Goal: Task Accomplishment & Management: Use online tool/utility

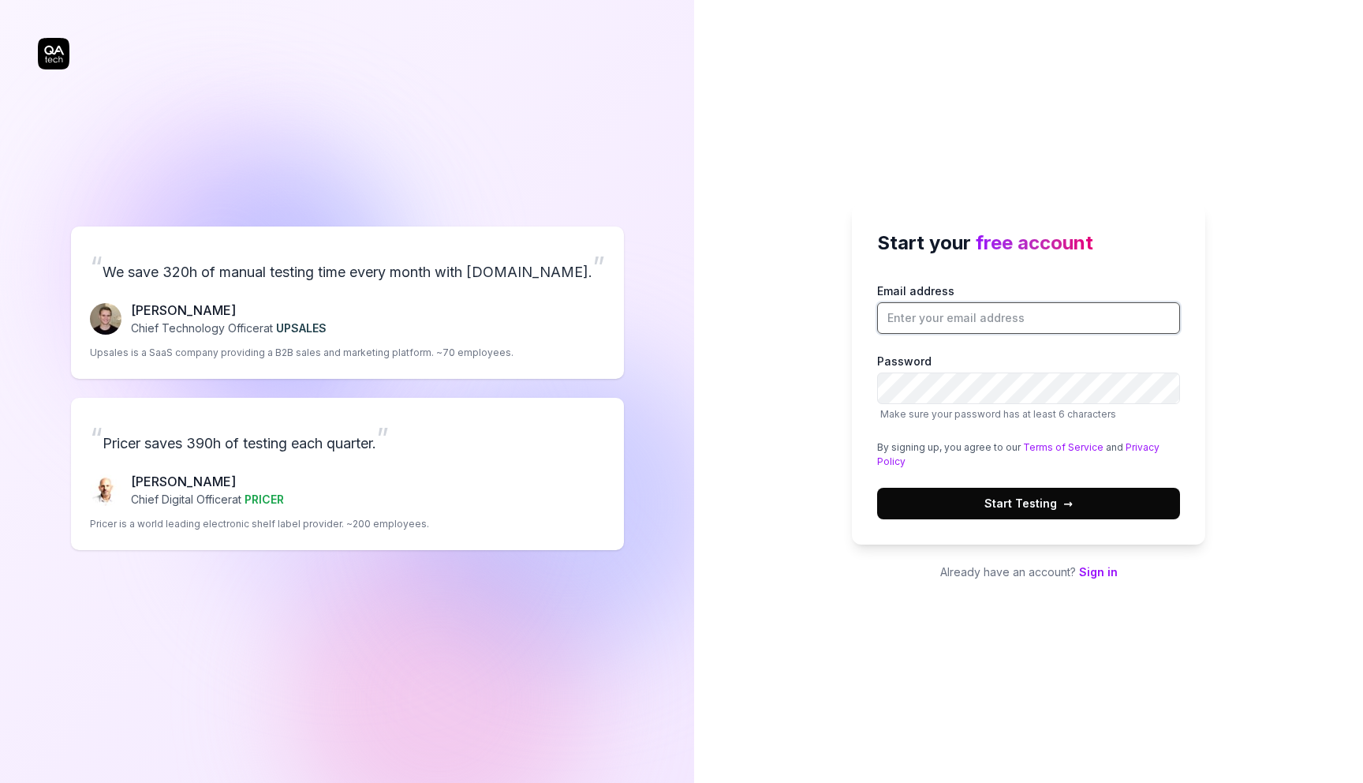
click at [1009, 327] on input "Email address" at bounding box center [1028, 318] width 303 height 32
type input "[EMAIL_ADDRESS][DOMAIN_NAME]"
click at [877, 488] on button "Start Testing →" at bounding box center [1028, 504] width 303 height 32
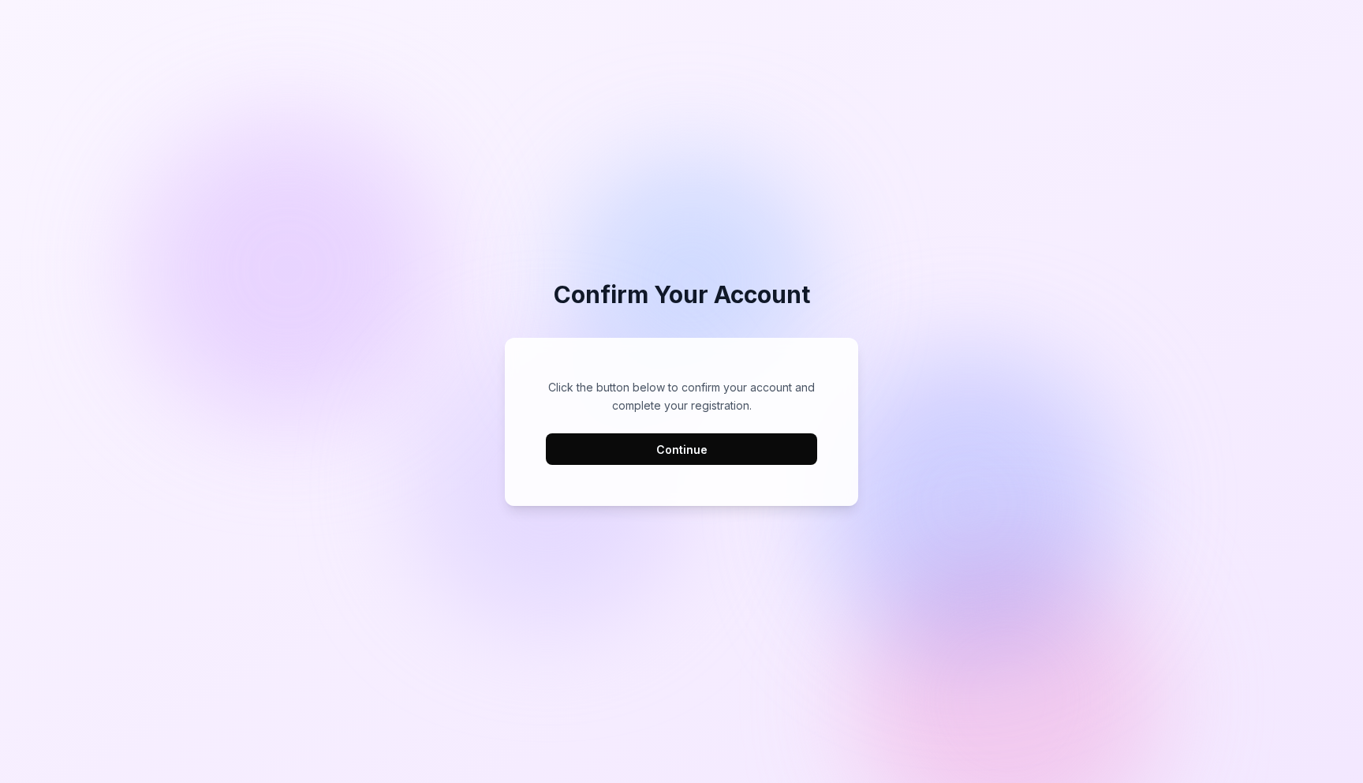
click at [710, 439] on button "Continue" at bounding box center [681, 449] width 271 height 32
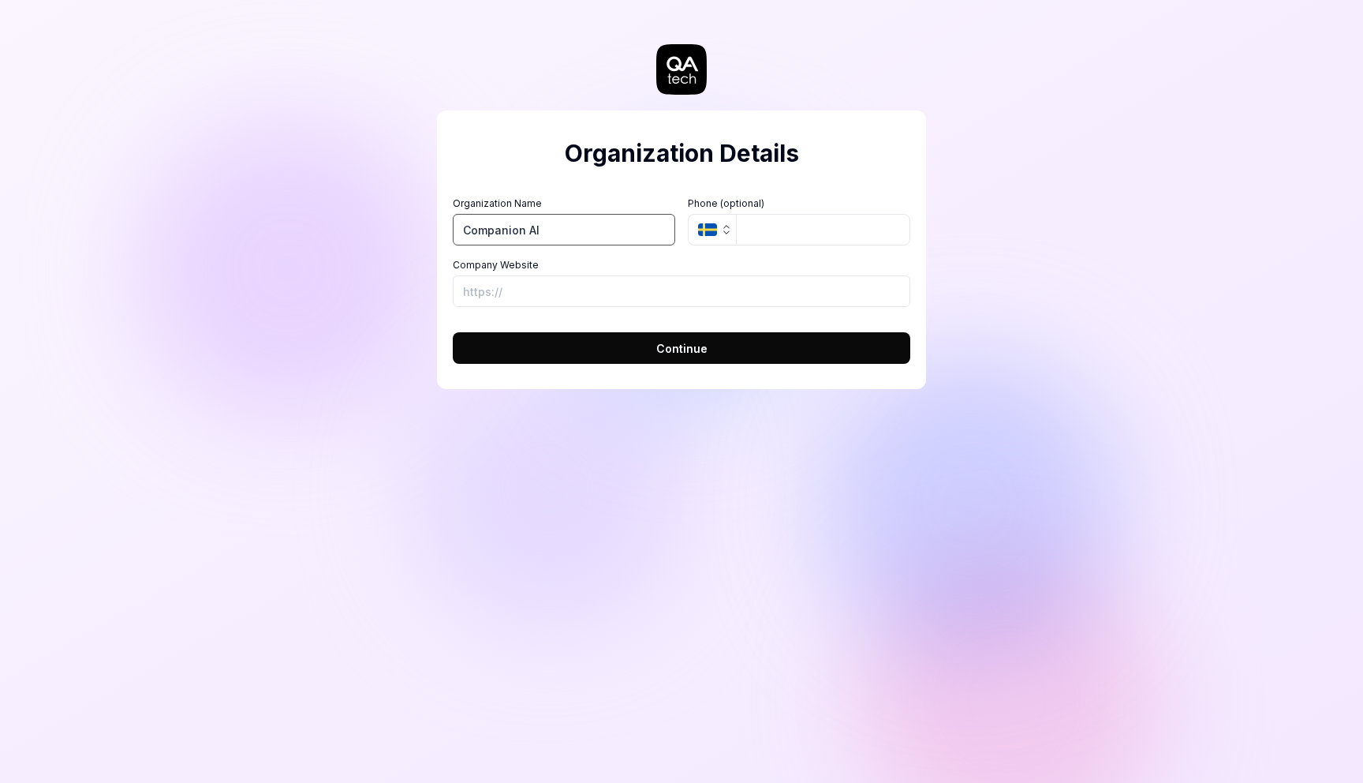
type input "Companion AI"
paste input "[URL][DOMAIN_NAME]"
type input "[URL][DOMAIN_NAME]"
click at [582, 349] on button "Continue" at bounding box center [682, 348] width 458 height 32
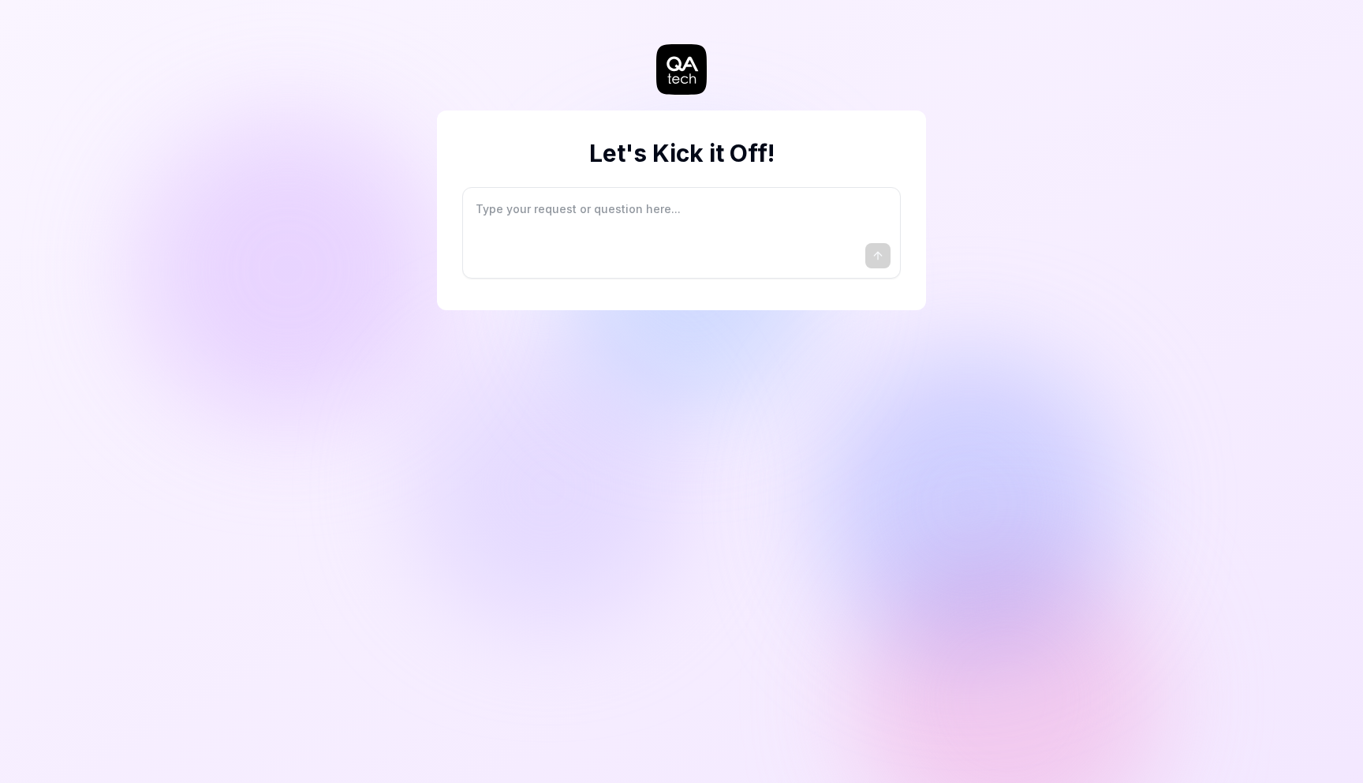
type textarea "*"
type textarea "I"
type textarea "*"
type textarea "I"
type textarea "*"
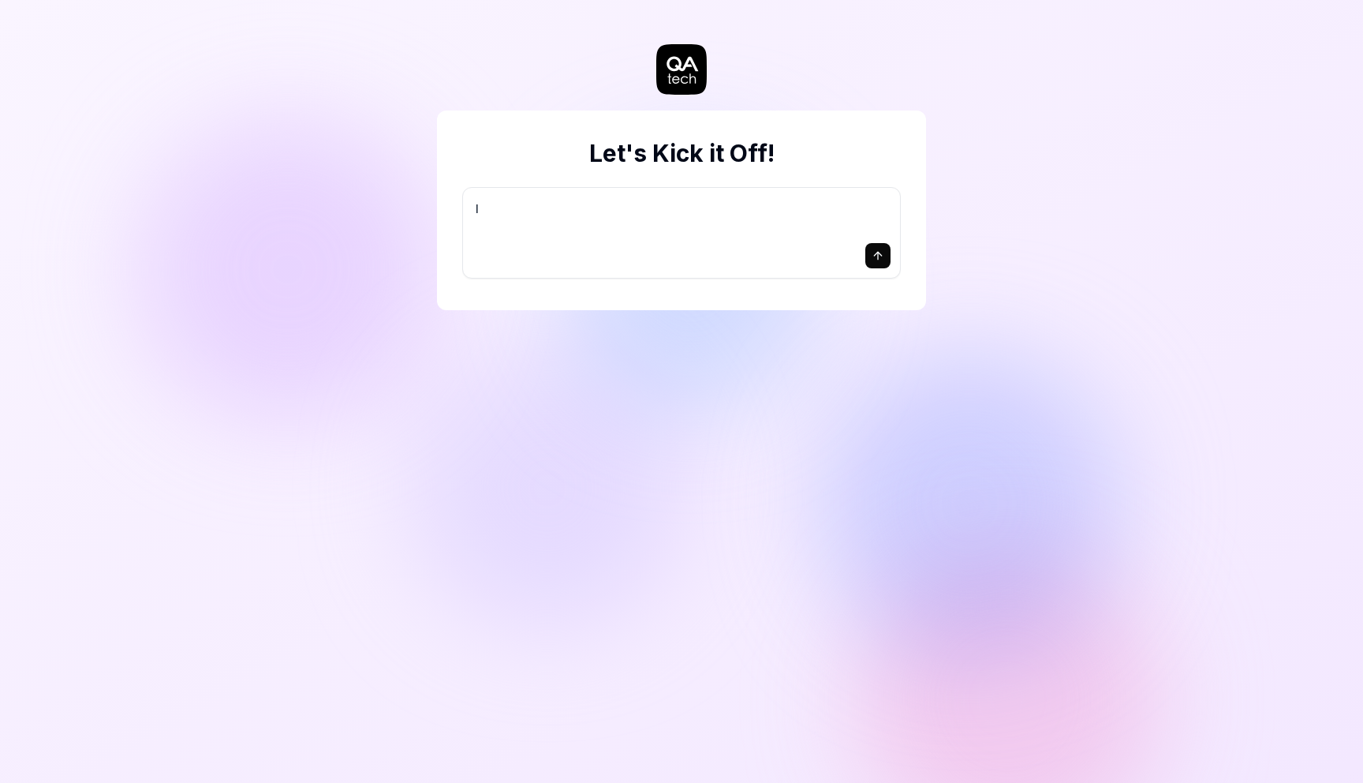
type textarea "I w"
type textarea "*"
type textarea "I wa"
type textarea "*"
type textarea "I wan"
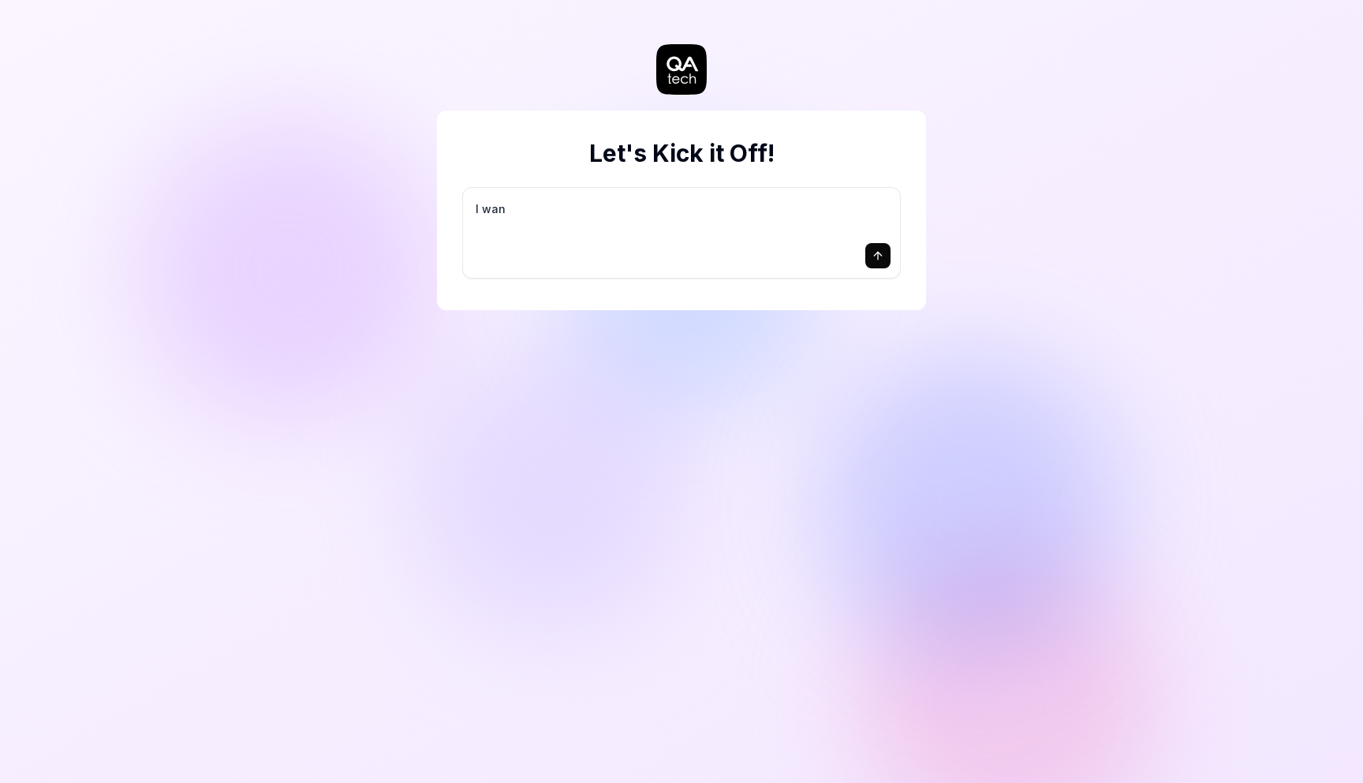
type textarea "*"
type textarea "I want"
type textarea "*"
type textarea "I want"
type textarea "*"
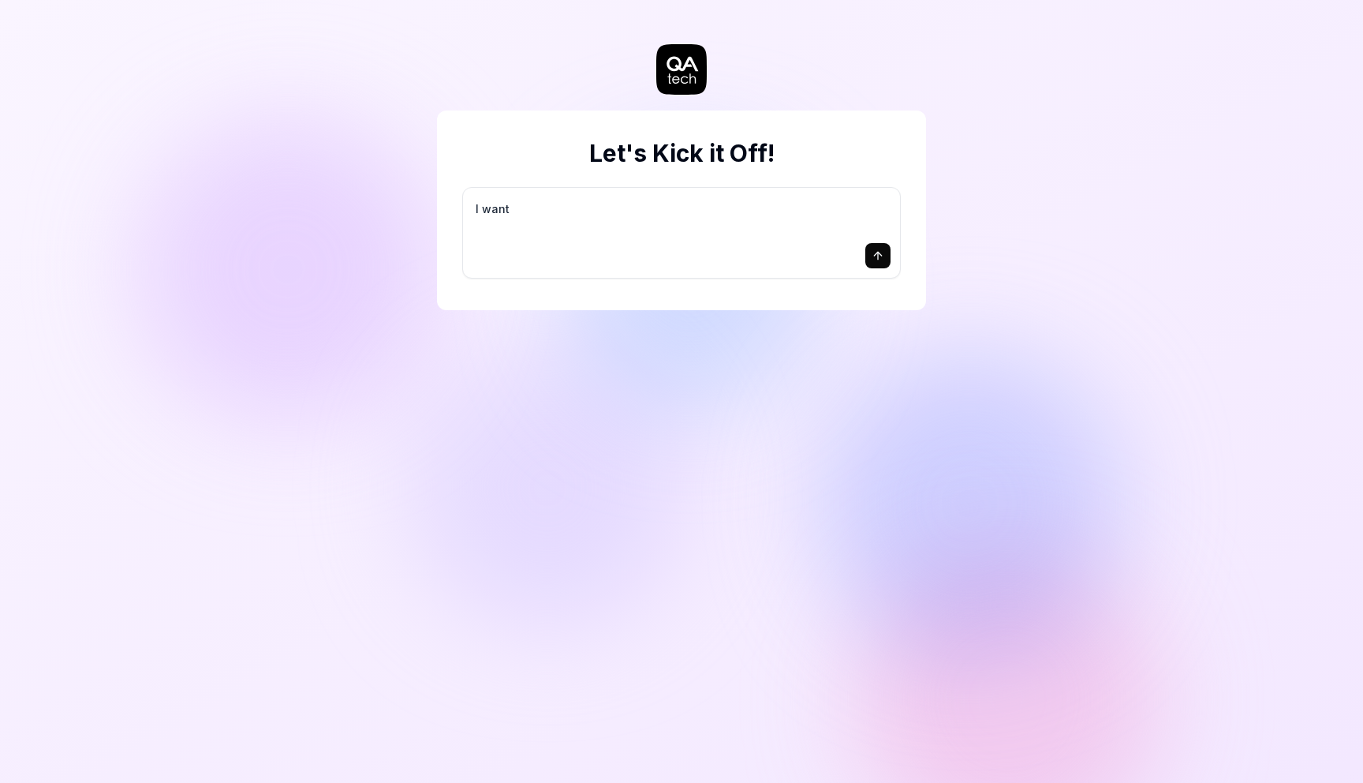
type textarea "I want a"
type textarea "*"
type textarea "I want a"
type textarea "*"
type textarea "I want a g"
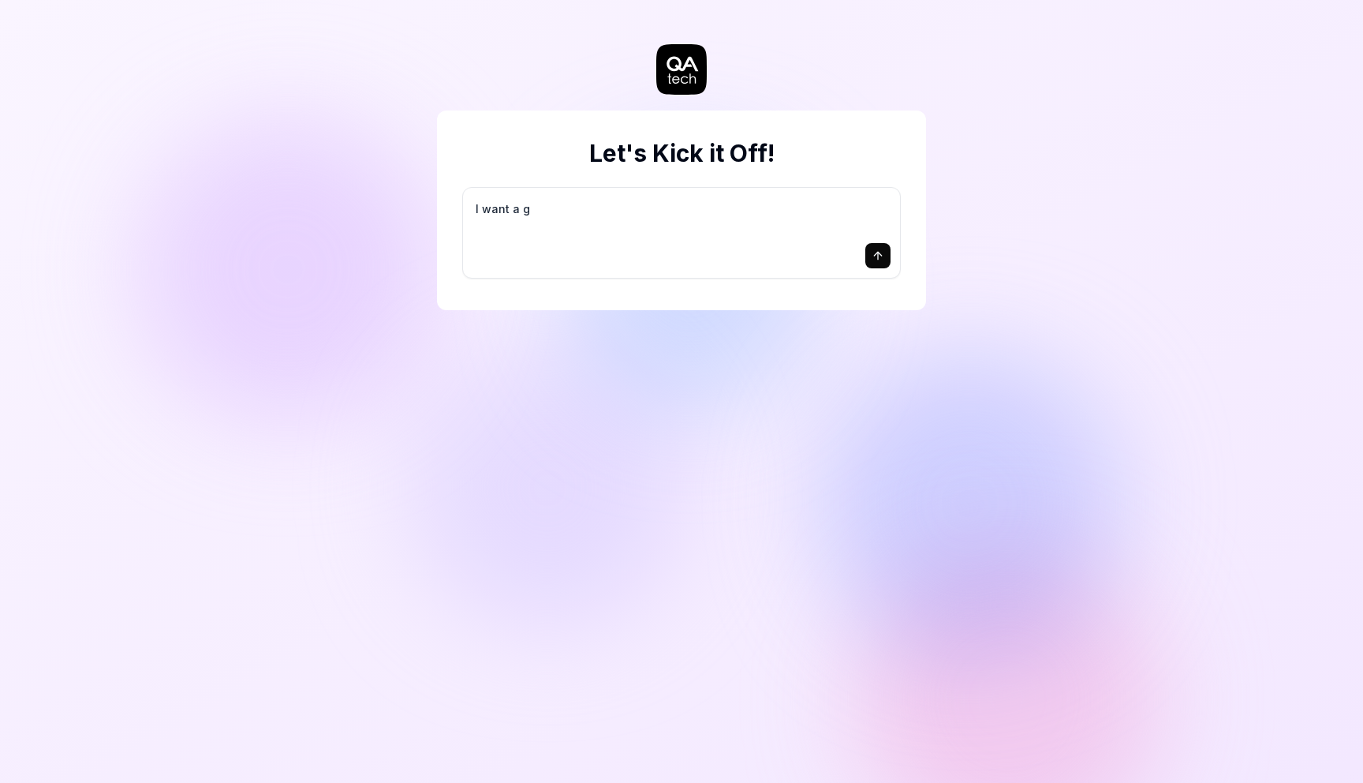
type textarea "*"
type textarea "I want a go"
type textarea "*"
type textarea "I want a goo"
type textarea "*"
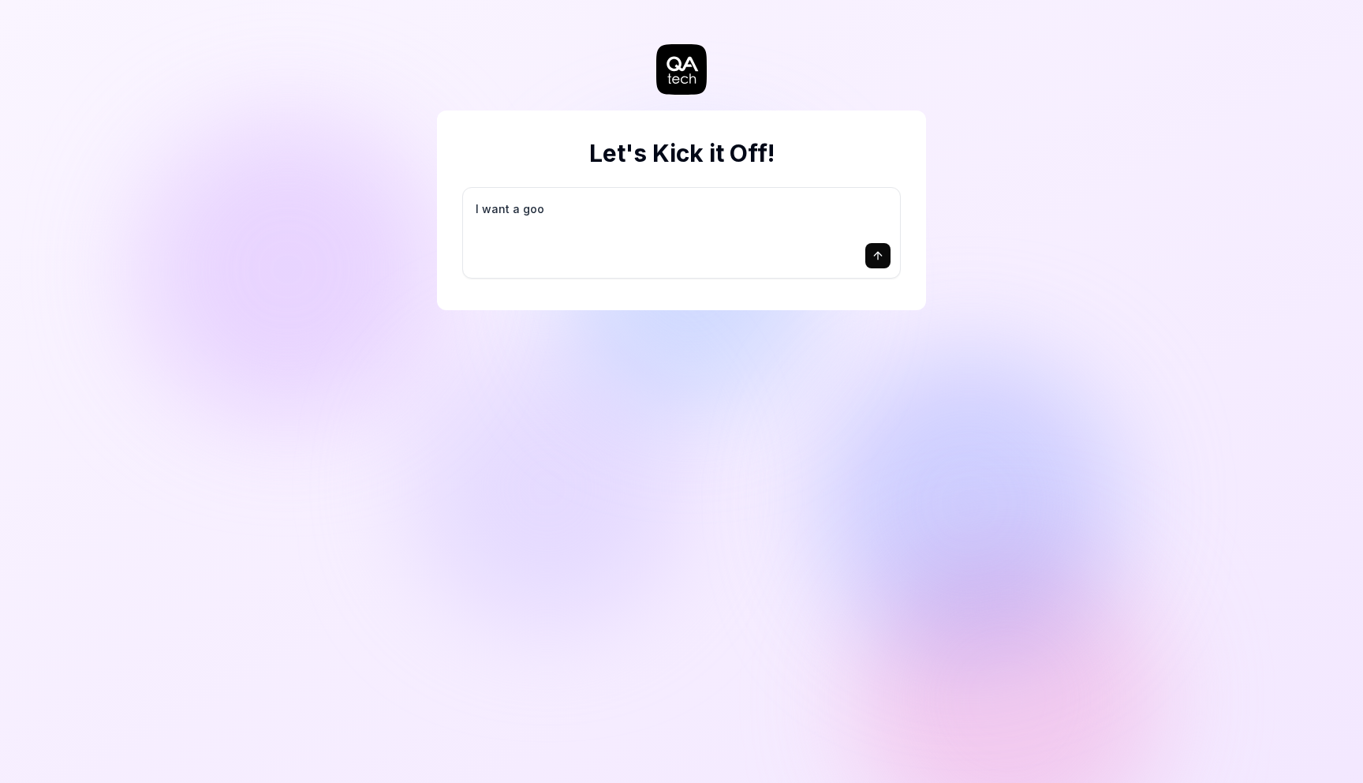
type textarea "I want a good"
type textarea "*"
type textarea "I want a good"
type textarea "*"
type textarea "I want a good t"
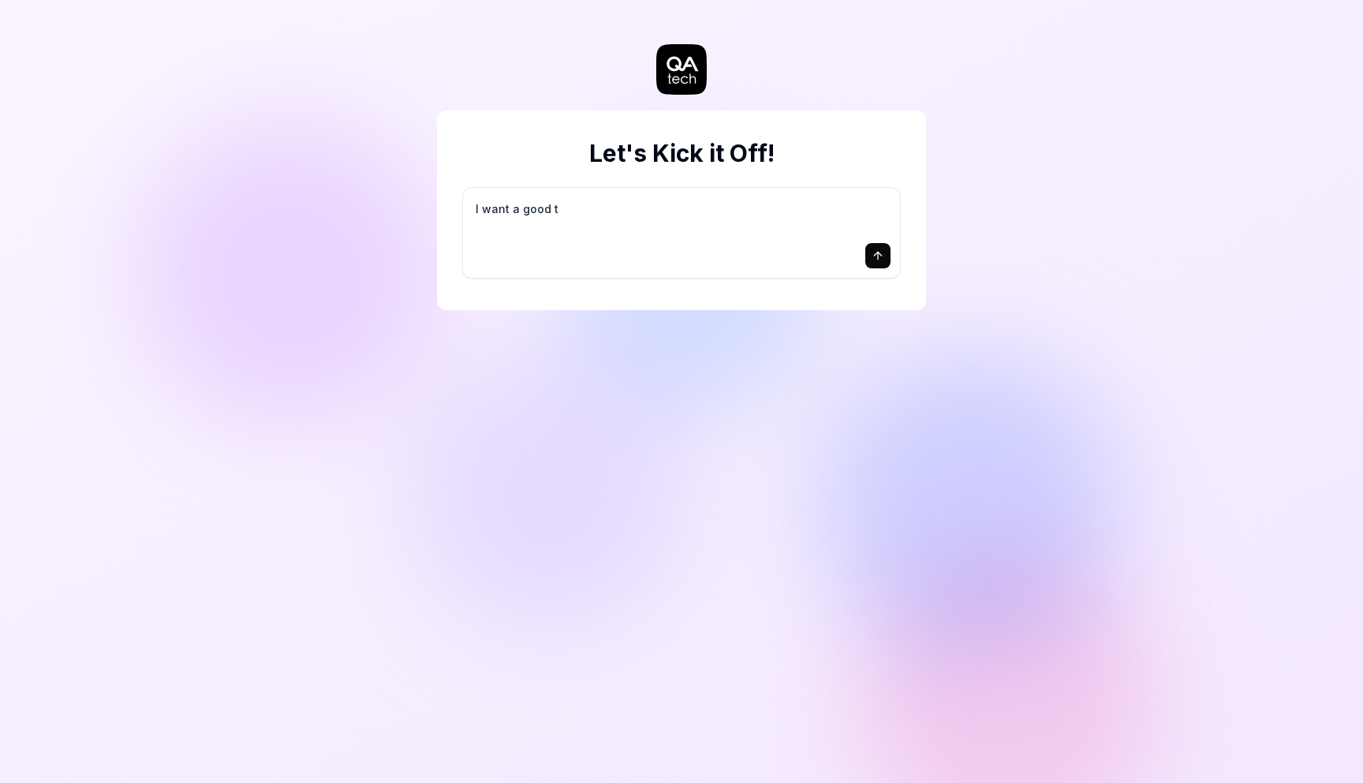
type textarea "*"
type textarea "I want a good te"
type textarea "*"
type textarea "I want a good tes"
type textarea "*"
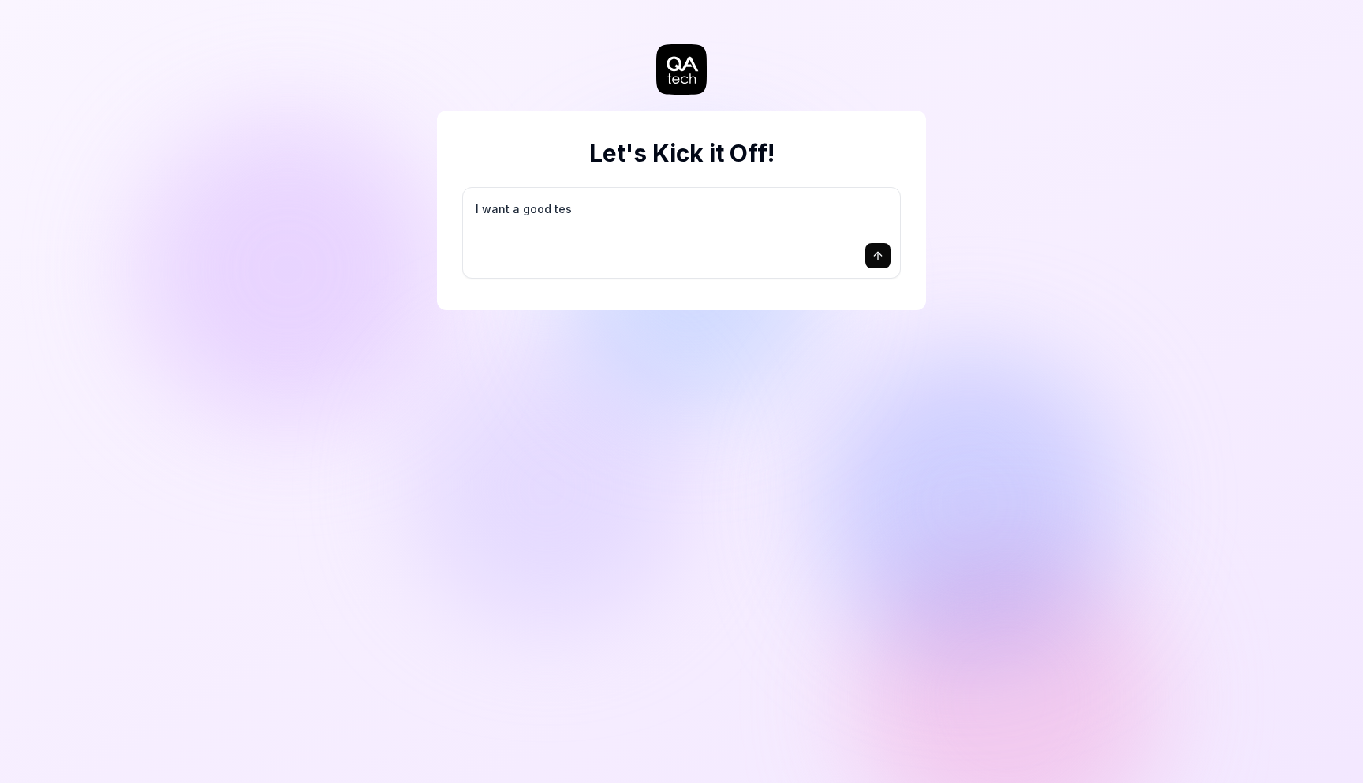
type textarea "I want a good test"
type textarea "*"
type textarea "I want a good test"
type textarea "*"
type textarea "I want a good test s"
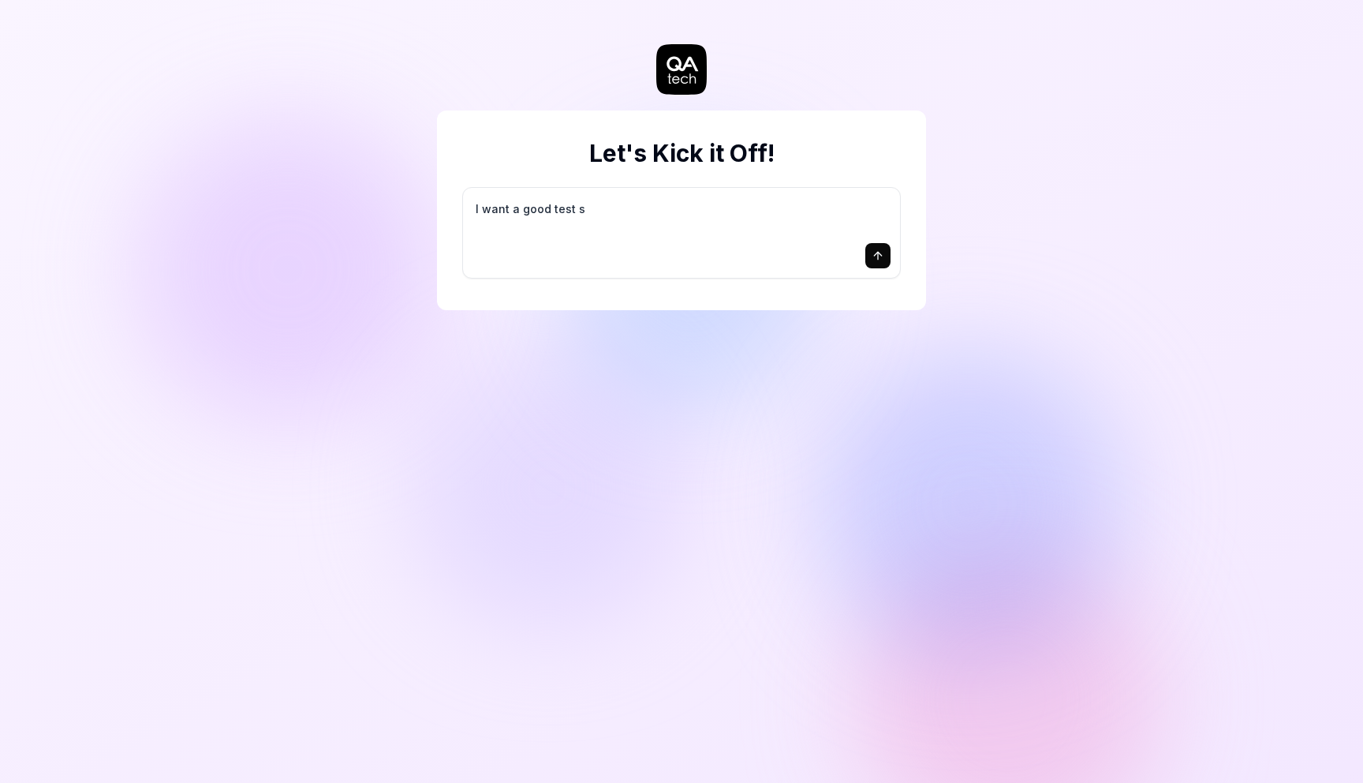
type textarea "*"
type textarea "I want a good test se"
type textarea "*"
type textarea "I want a good test set"
type textarea "*"
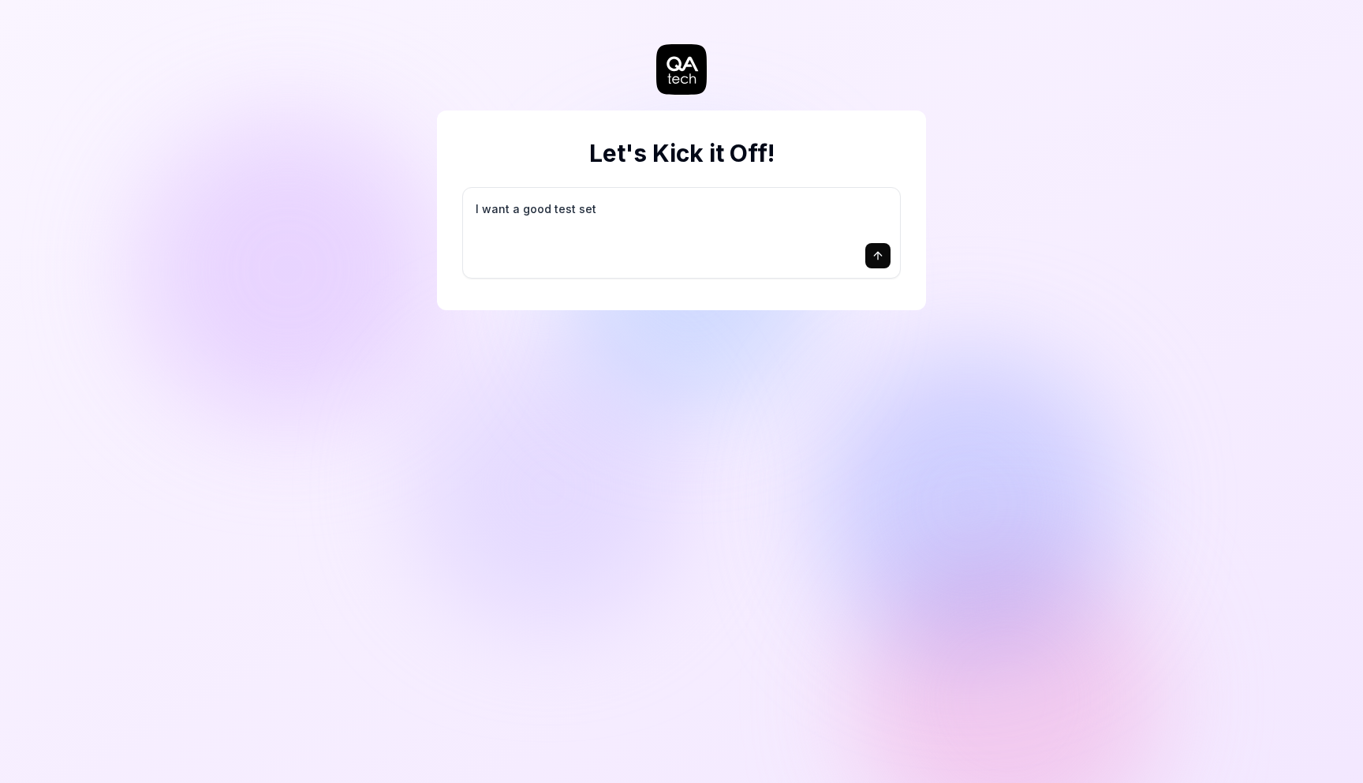
type textarea "I want a good test setu"
type textarea "*"
type textarea "I want a good test setup"
type textarea "*"
type textarea "I want a good test setup"
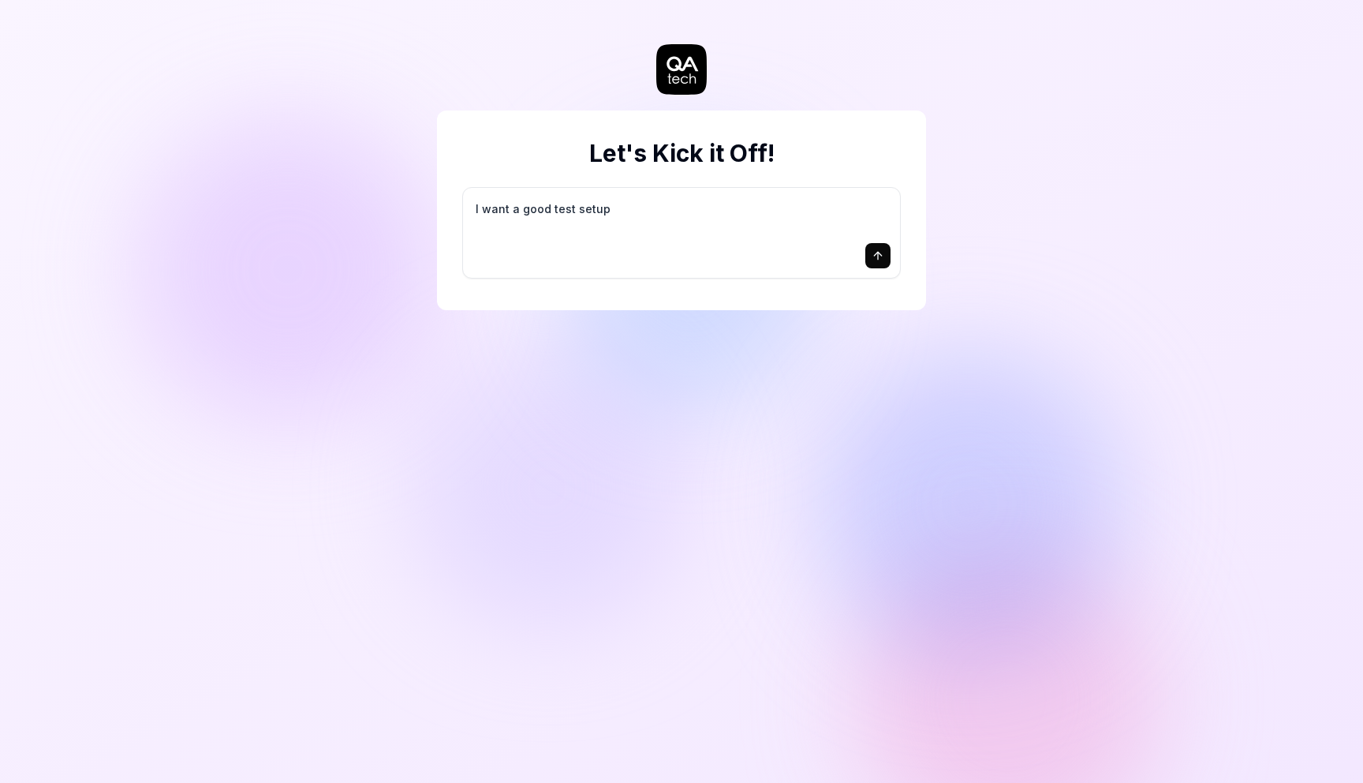
type textarea "*"
type textarea "I want a good test setup f"
type textarea "*"
type textarea "I want a good test setup fo"
type textarea "*"
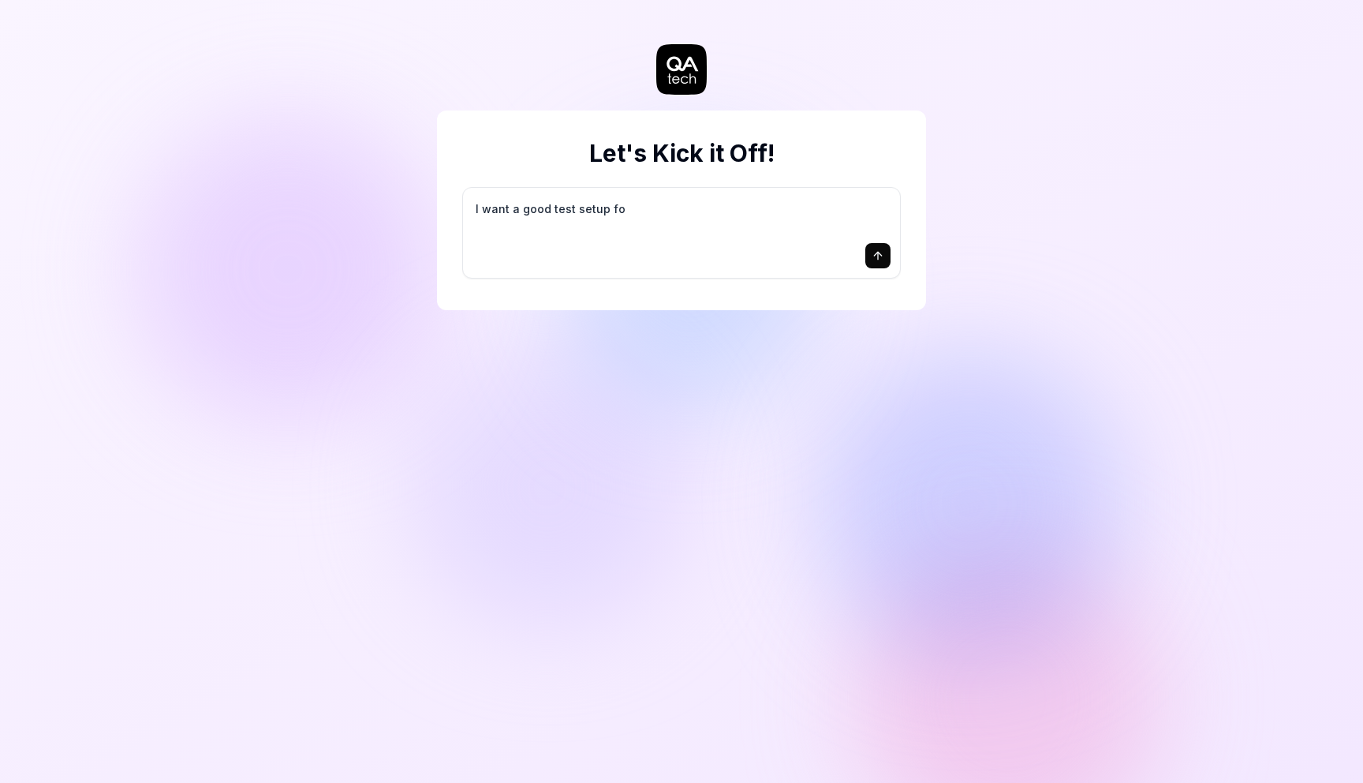
type textarea "I want a good test setup for"
type textarea "*"
type textarea "I want a good test setup for"
type textarea "*"
type textarea "I want a good test setup for m"
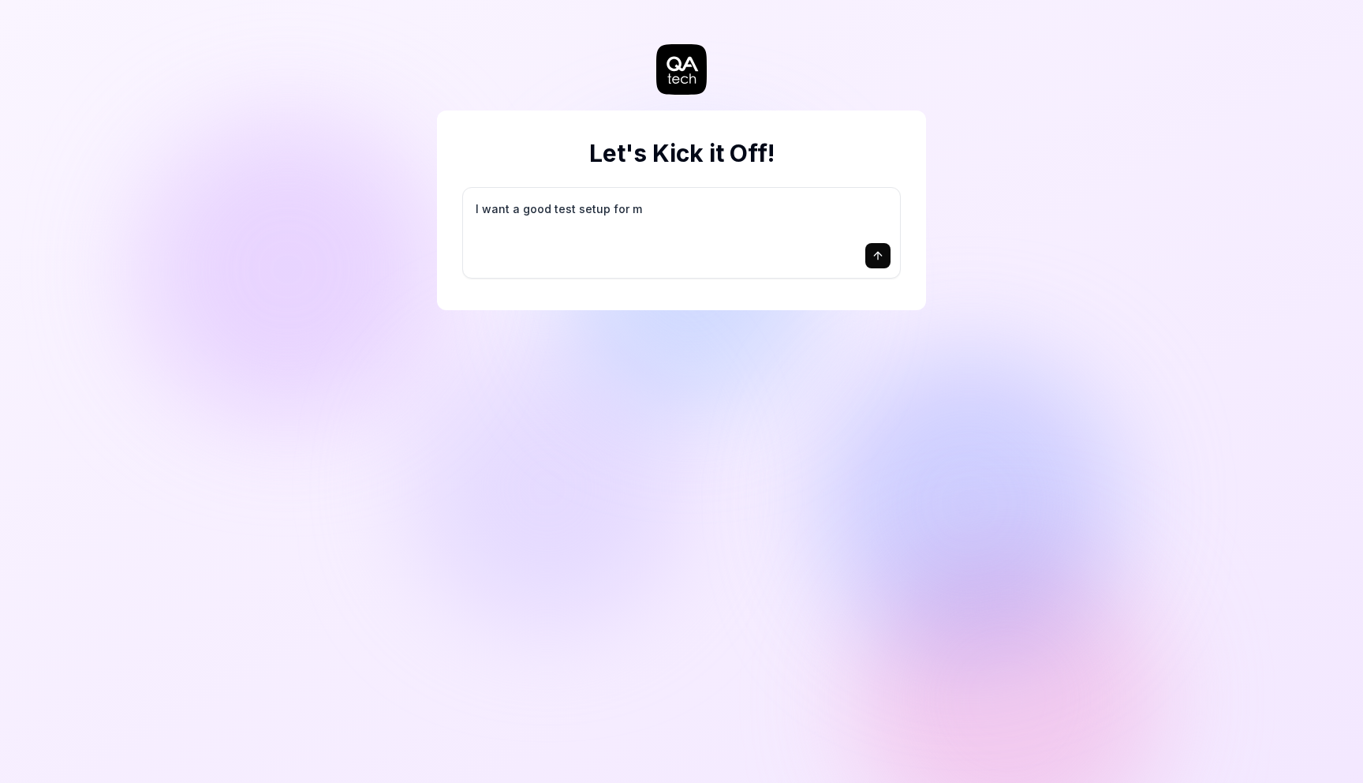
type textarea "*"
type textarea "I want a good test setup for my"
type textarea "*"
type textarea "I want a good test setup for my"
type textarea "*"
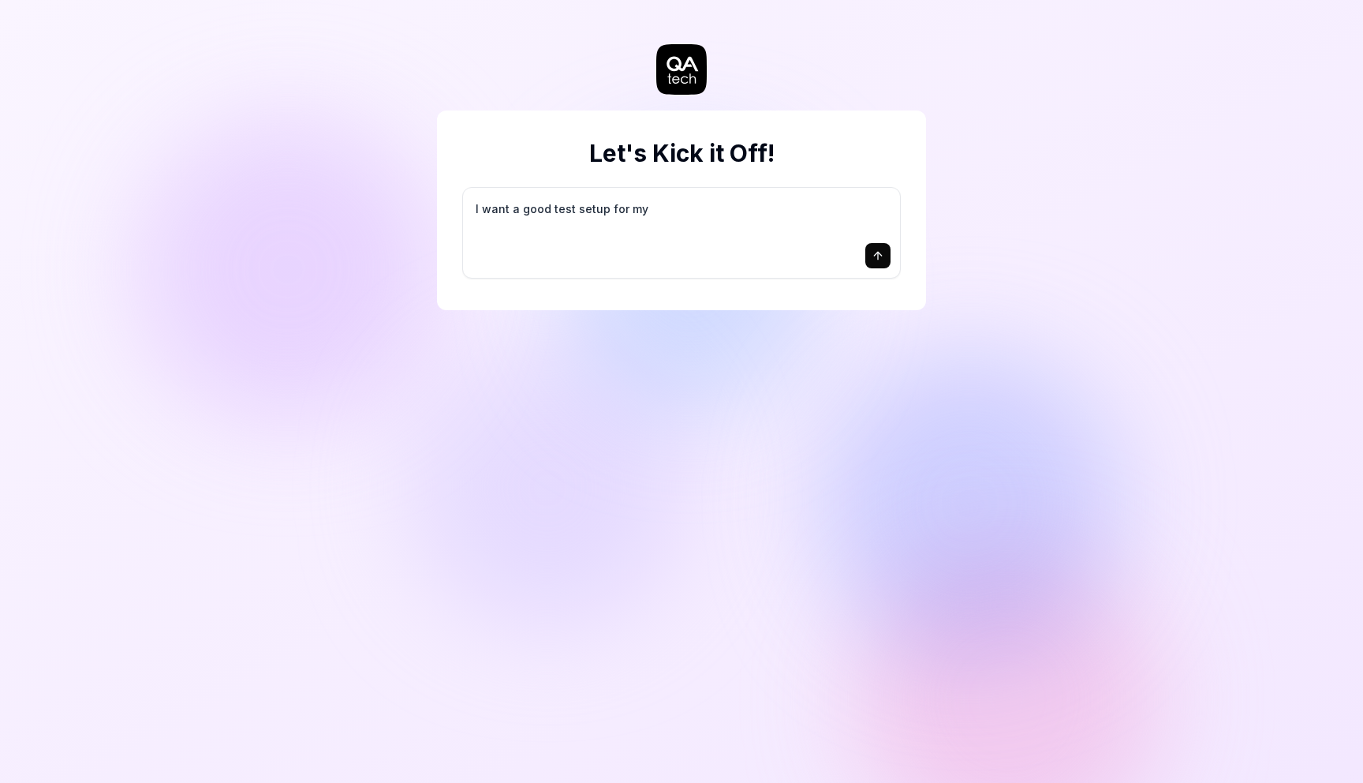
type textarea "I want a good test setup for my s"
type textarea "*"
type textarea "I want a good test setup for my si"
type textarea "*"
type textarea "I want a good test setup for my sit"
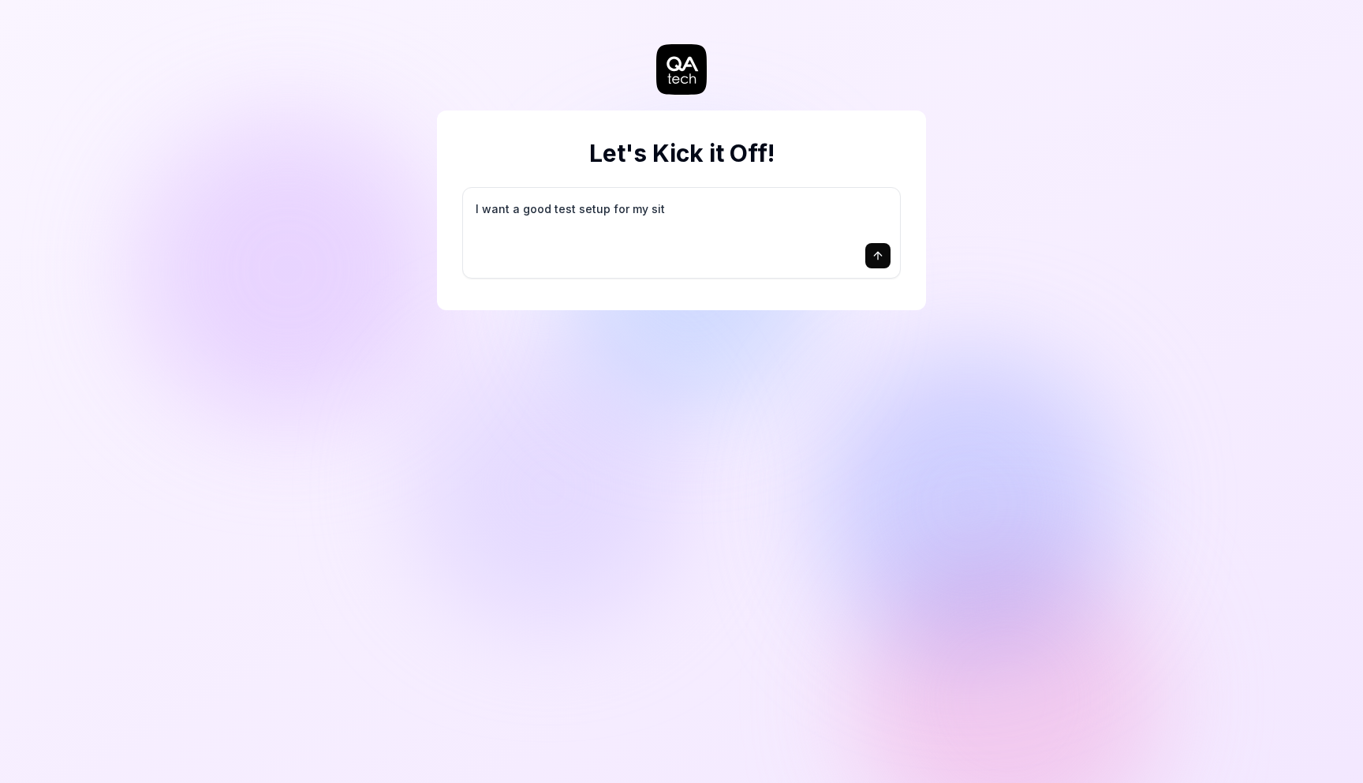
type textarea "*"
type textarea "I want a good test setup for my site"
type textarea "*"
type textarea "I want a good test setup for my site"
type textarea "*"
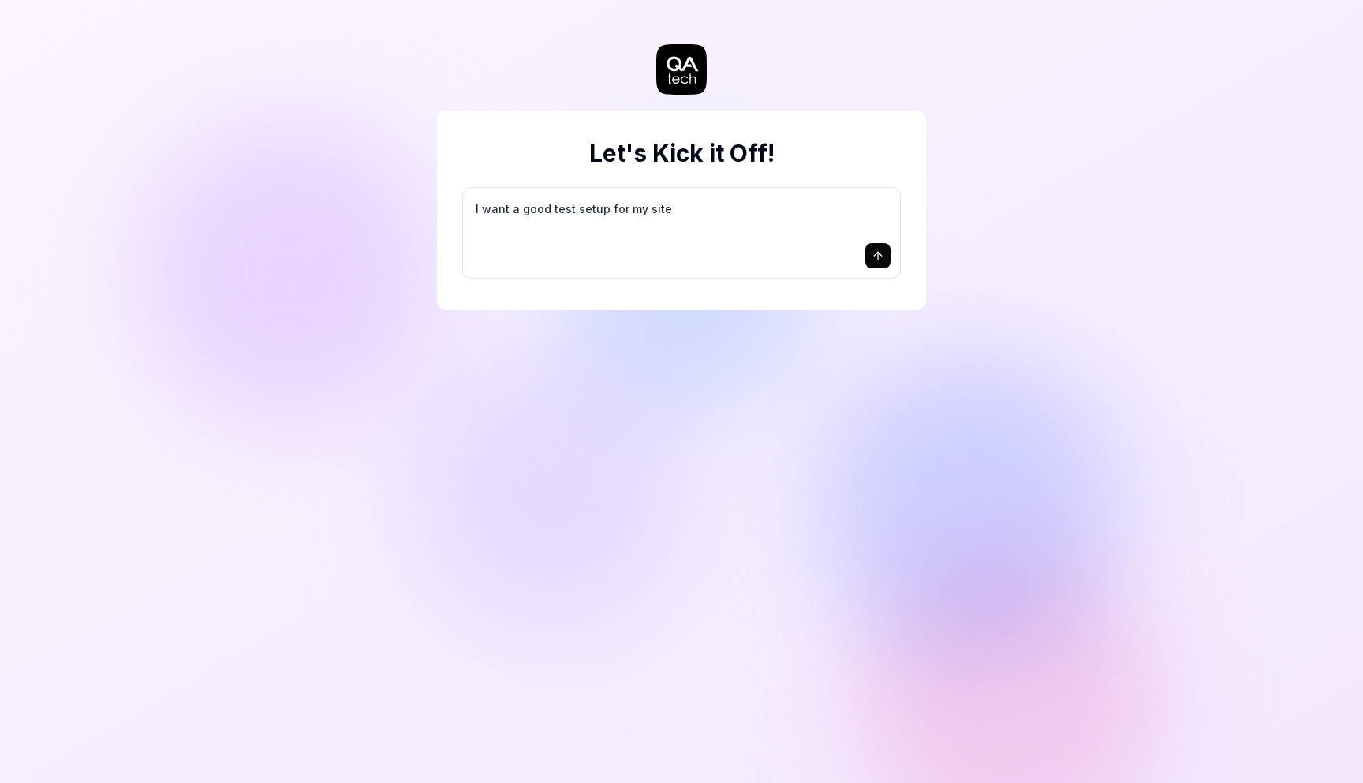
type textarea "I want a good test setup for my site -"
type textarea "*"
type textarea "I want a good test setup for my site -"
type textarea "*"
type textarea "I want a good test setup for my site - h"
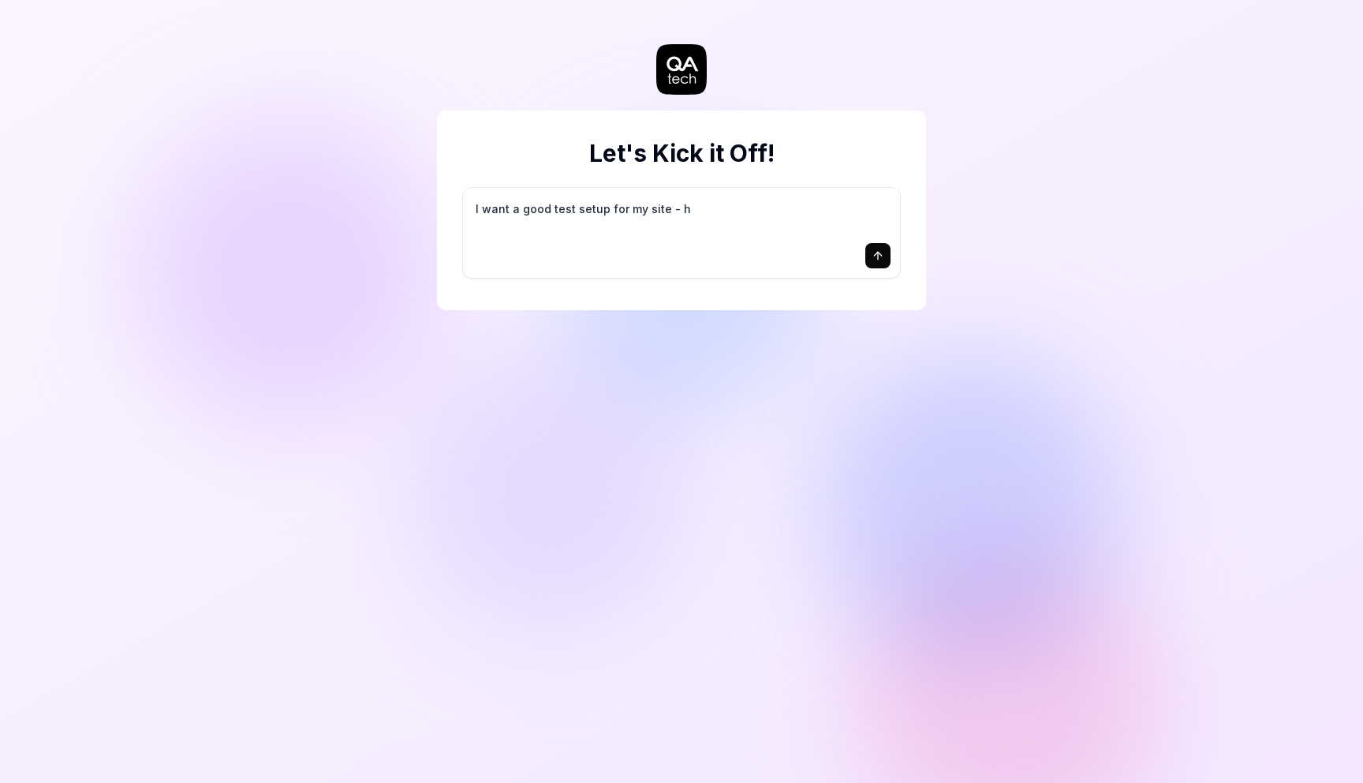
type textarea "*"
type textarea "I want a good test setup for my site - he"
type textarea "*"
type textarea "I want a good test setup for my site - hel"
type textarea "*"
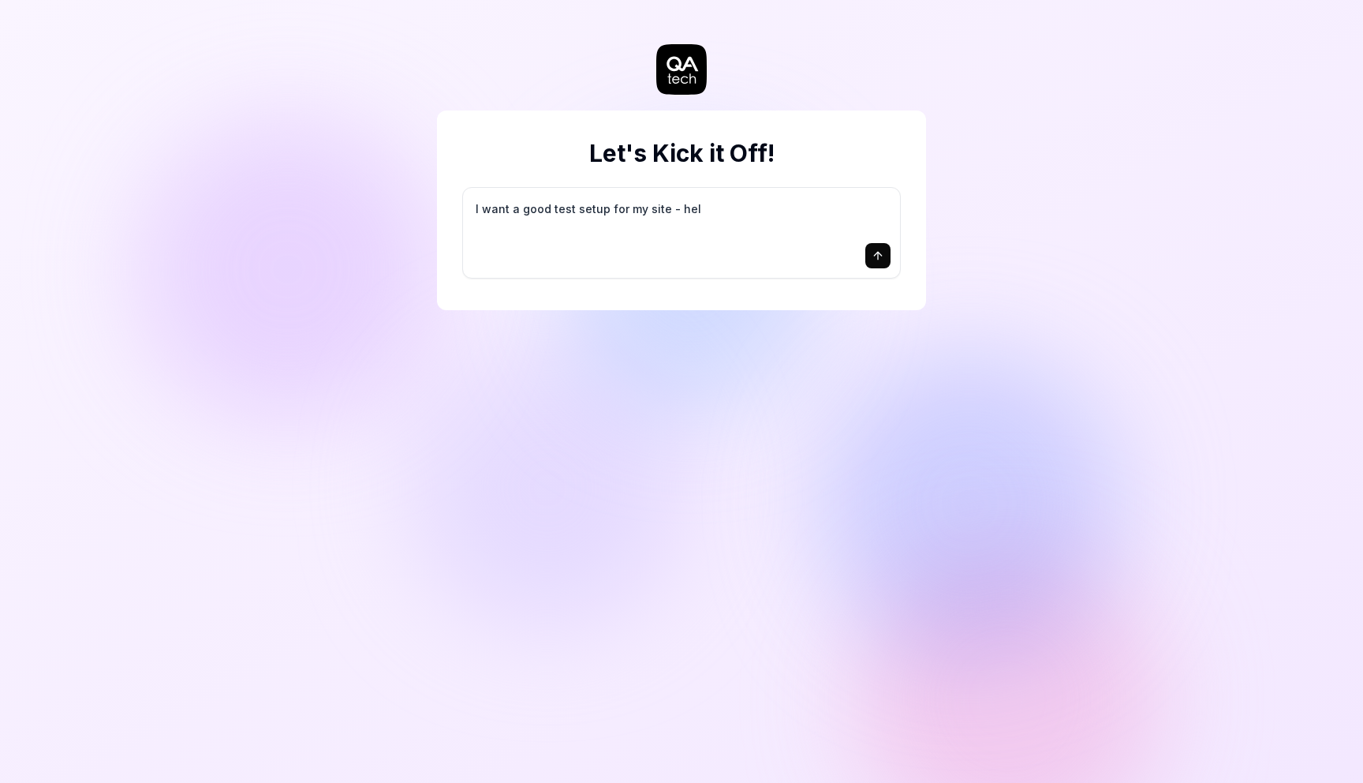
type textarea "I want a good test setup for my site - help"
type textarea "*"
type textarea "I want a good test setup for my site - help"
type textarea "*"
type textarea "I want a good test setup for my site - help m"
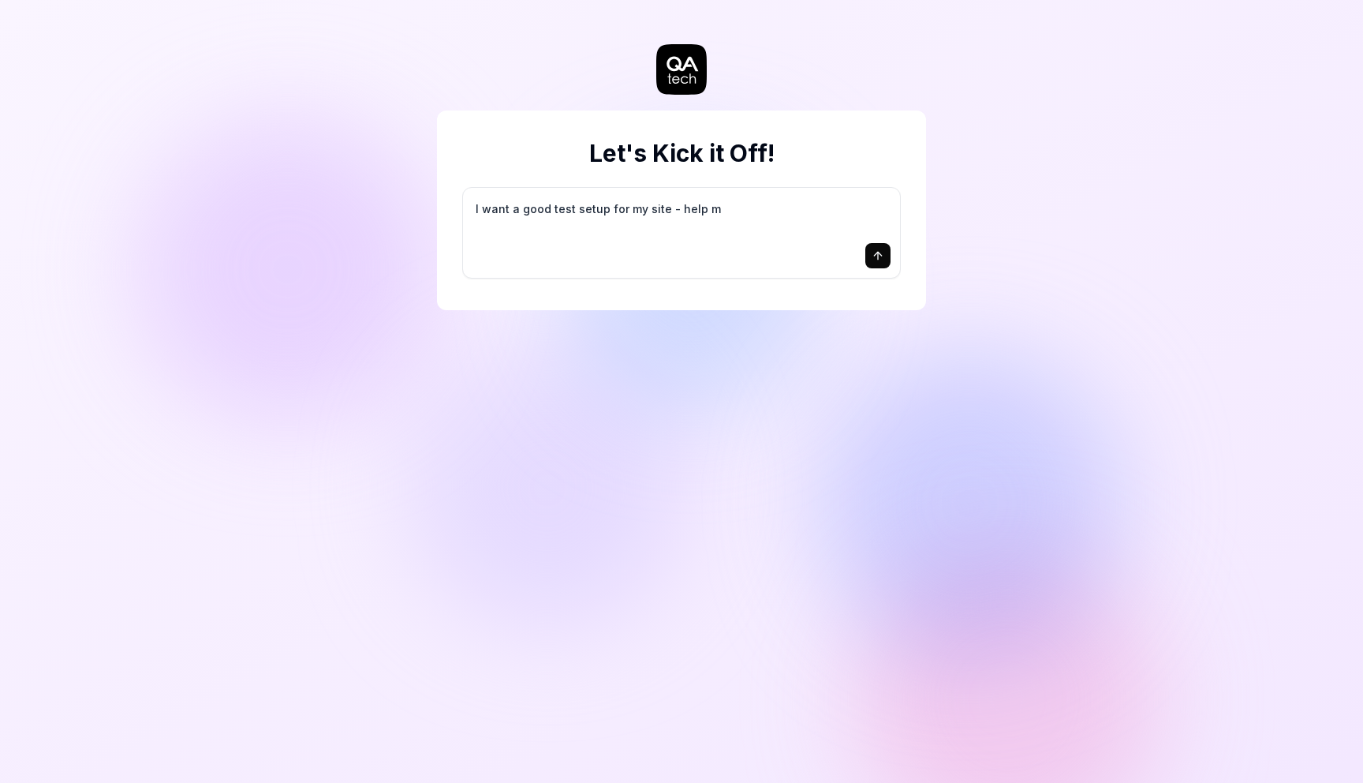
type textarea "*"
type textarea "I want a good test setup for my site - help me"
type textarea "*"
type textarea "I want a good test setup for my site - help me"
type textarea "*"
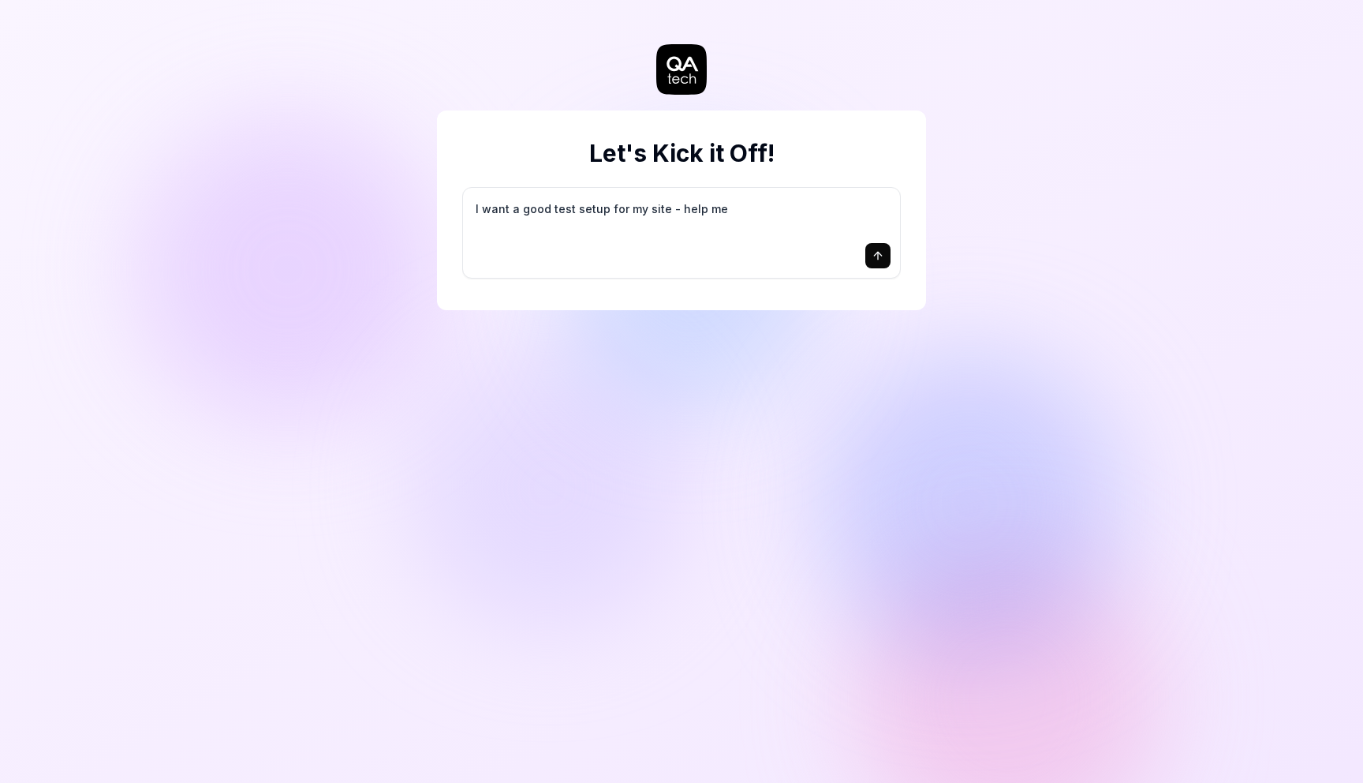
type textarea "I want a good test setup for my site - help me c"
type textarea "*"
type textarea "I want a good test setup for my site - help me cr"
type textarea "*"
type textarea "I want a good test setup for my site - help me cre"
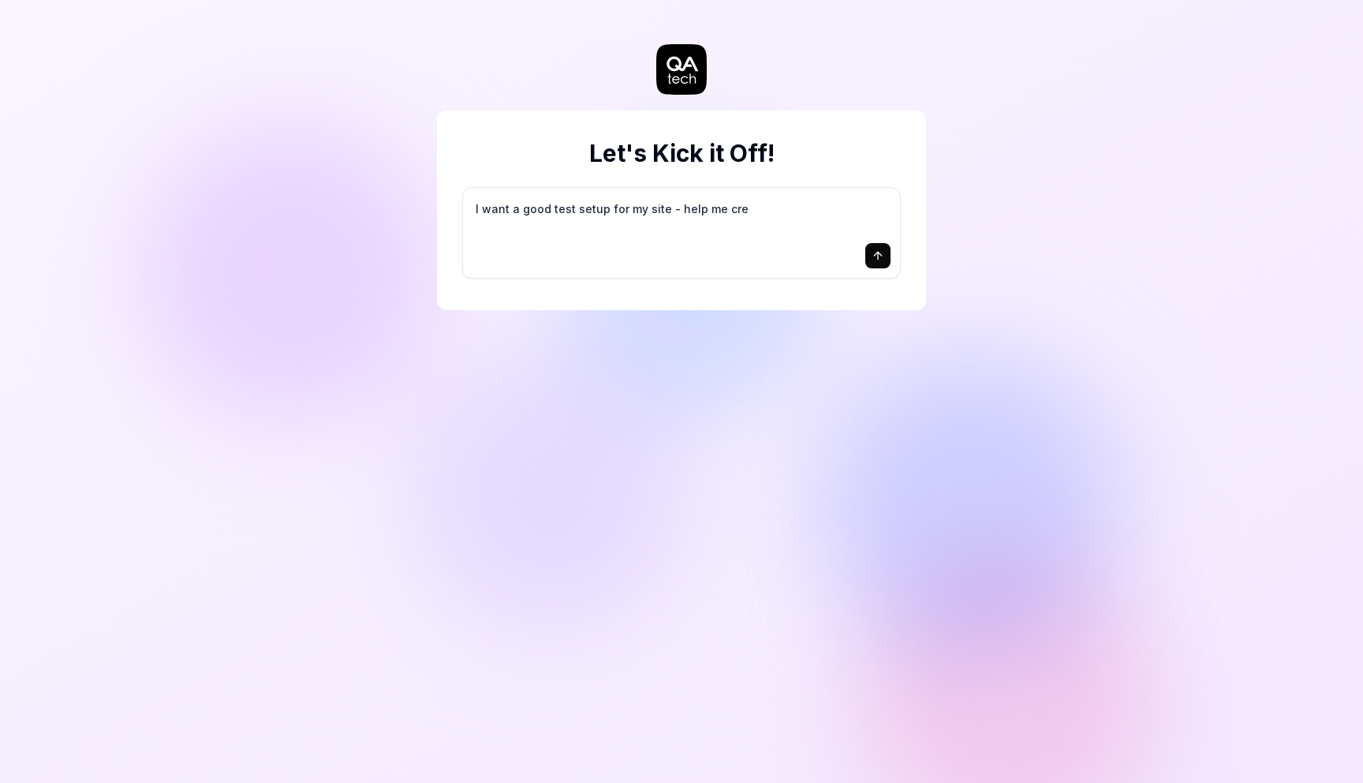
type textarea "*"
type textarea "I want a good test setup for my site - help me crea"
type textarea "*"
type textarea "I want a good test setup for my site - help me creat"
type textarea "*"
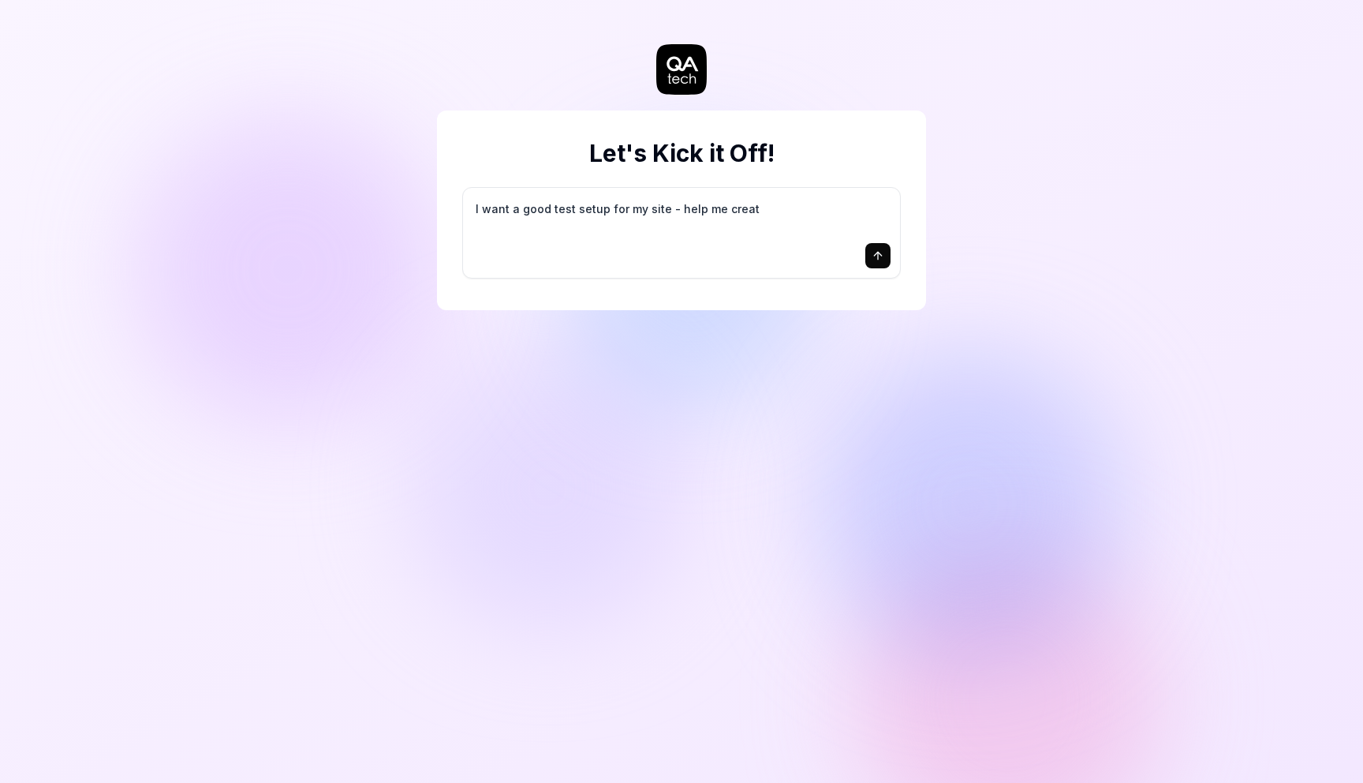
type textarea "I want a good test setup for my site - help me create"
type textarea "*"
type textarea "I want a good test setup for my site - help me create"
type textarea "*"
type textarea "I want a good test setup for my site - help me create t"
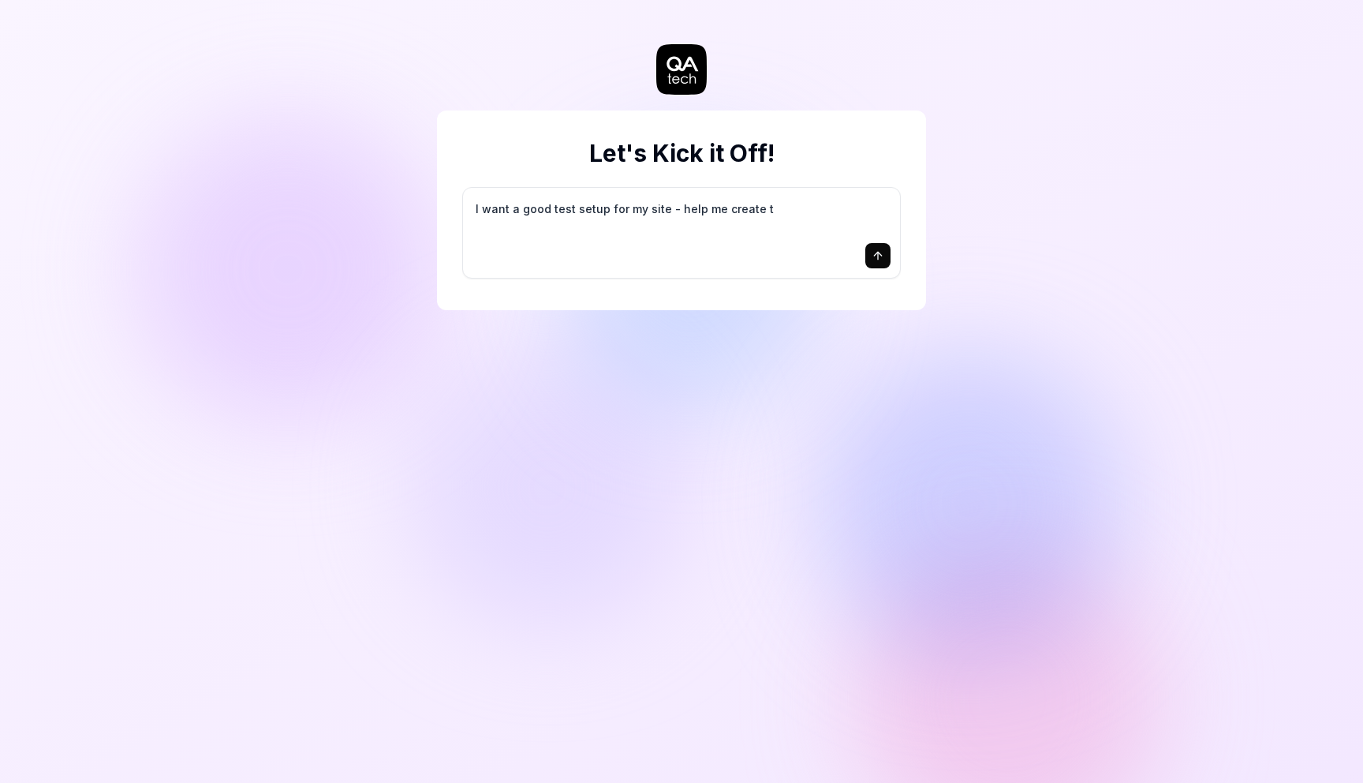
type textarea "*"
type textarea "I want a good test setup for my site - help me create th"
type textarea "*"
type textarea "I want a good test setup for my site - help me create the"
type textarea "*"
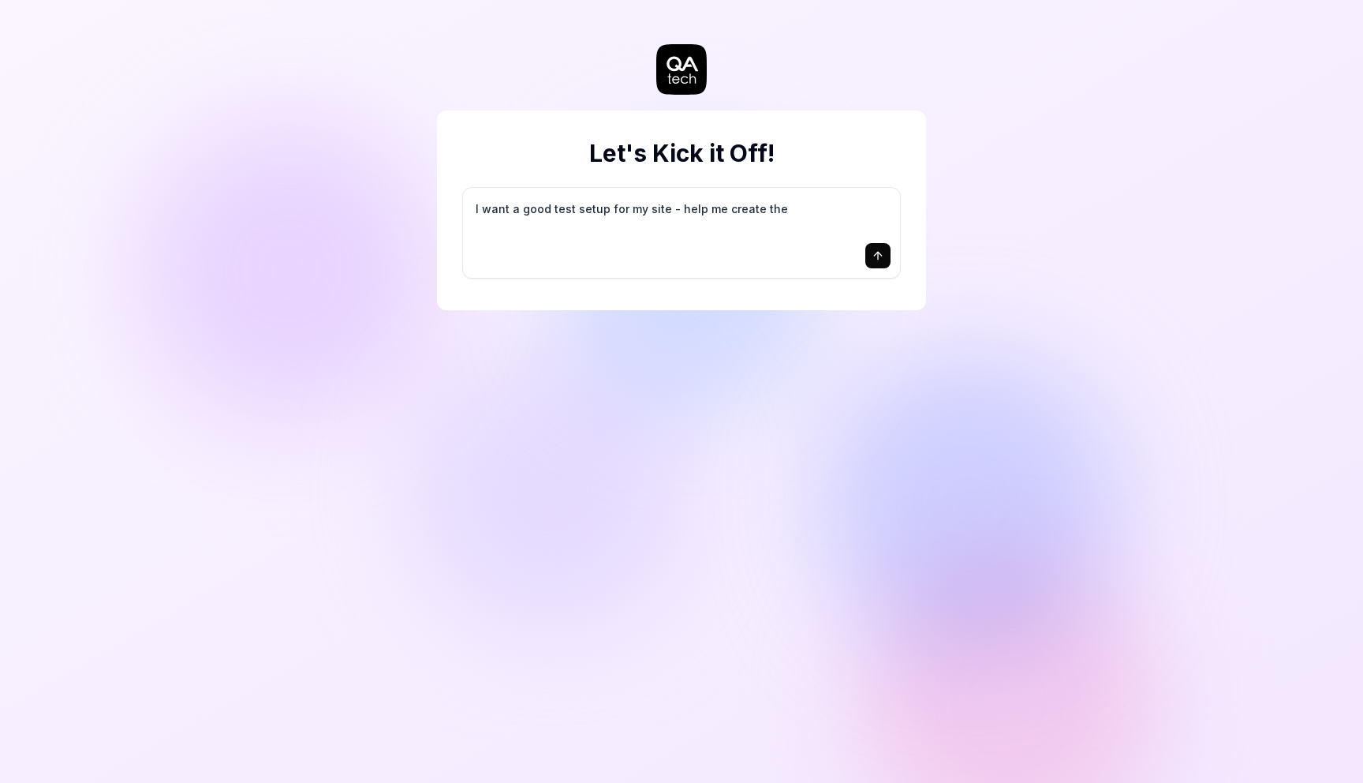
type textarea "I want a good test setup for my site - help me create the"
type textarea "*"
type textarea "I want a good test setup for my site - help me create the f"
type textarea "*"
type textarea "I want a good test setup for my site - help me create the fi"
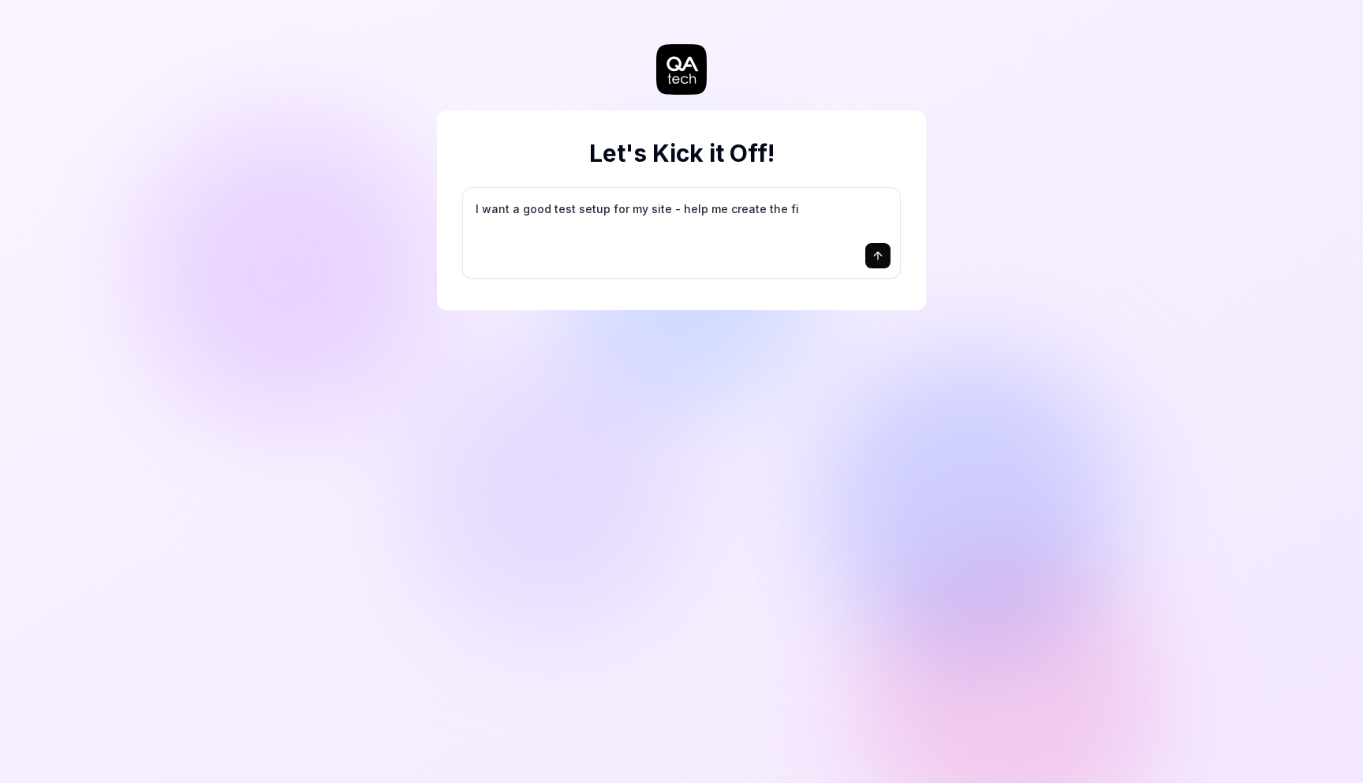
type textarea "*"
type textarea "I want a good test setup for my site - help me create the fir"
type textarea "*"
type textarea "I want a good test setup for my site - help me create the firs"
type textarea "*"
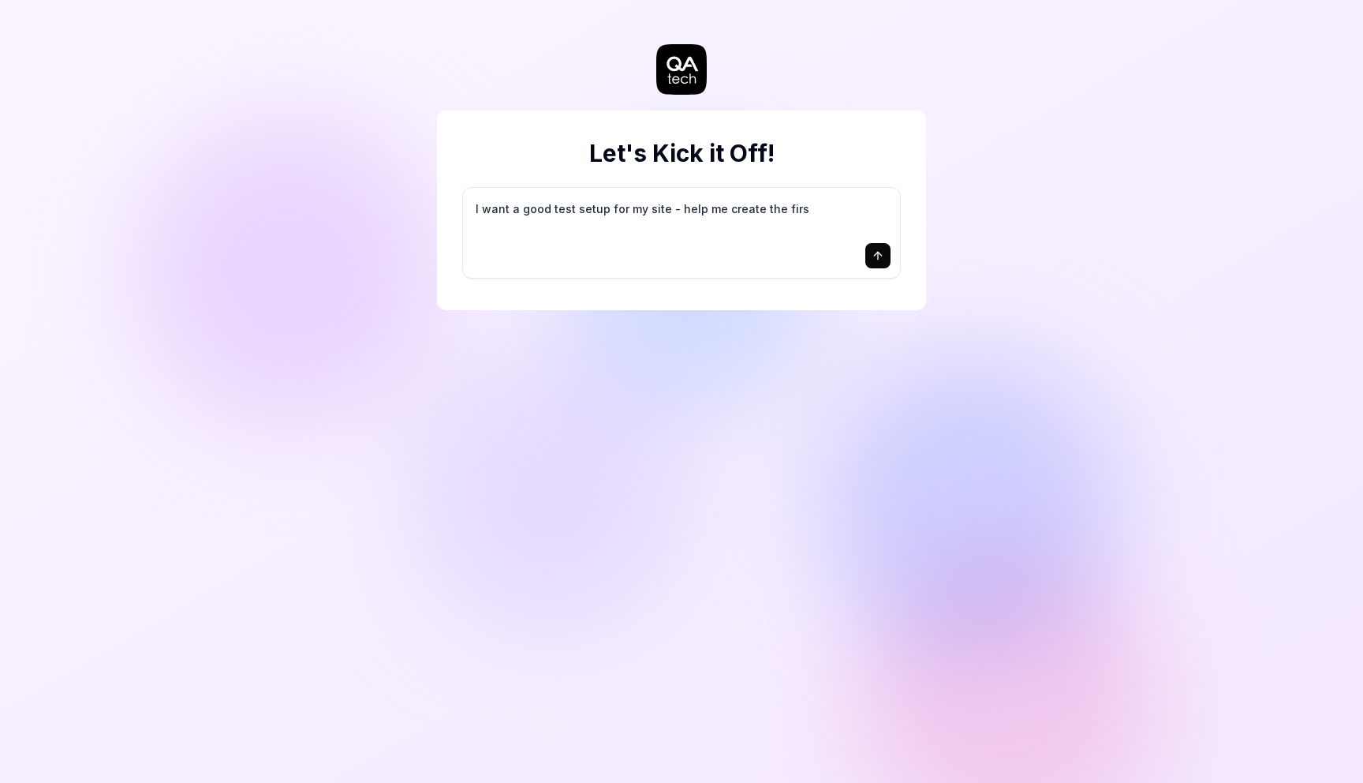
type textarea "I want a good test setup for my site - help me create the first"
type textarea "*"
type textarea "I want a good test setup for my site - help me create the first"
type textarea "*"
type textarea "I want a good test setup for my site - help me create the first 3"
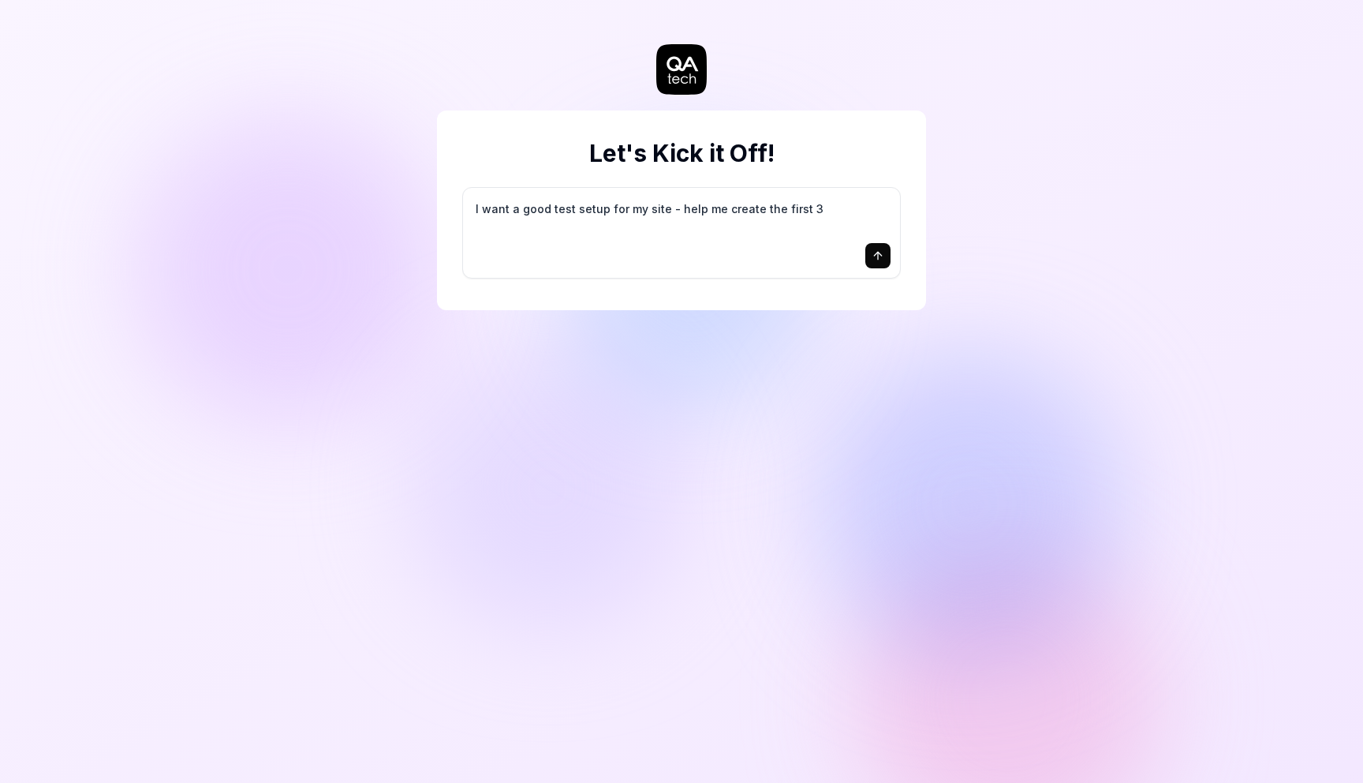
type textarea "*"
type textarea "I want a good test setup for my site - help me create the first 3-"
type textarea "*"
type textarea "I want a good test setup for my site - help me create the first 3-5"
type textarea "*"
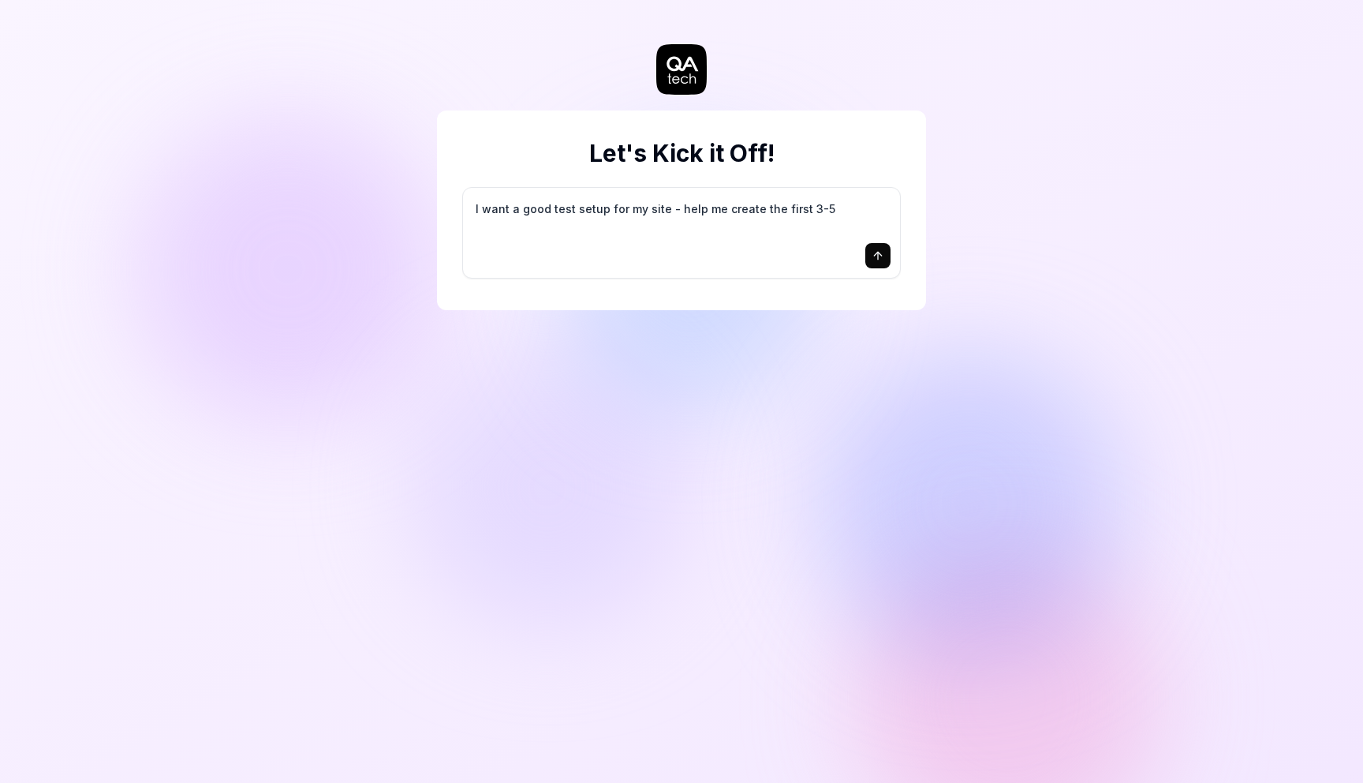
type textarea "I want a good test setup for my site - help me create the first 3-5"
type textarea "*"
type textarea "I want a good test setup for my site - help me create the first 3-5 t"
type textarea "*"
type textarea "I want a good test setup for my site - help me create the first 3-5 te"
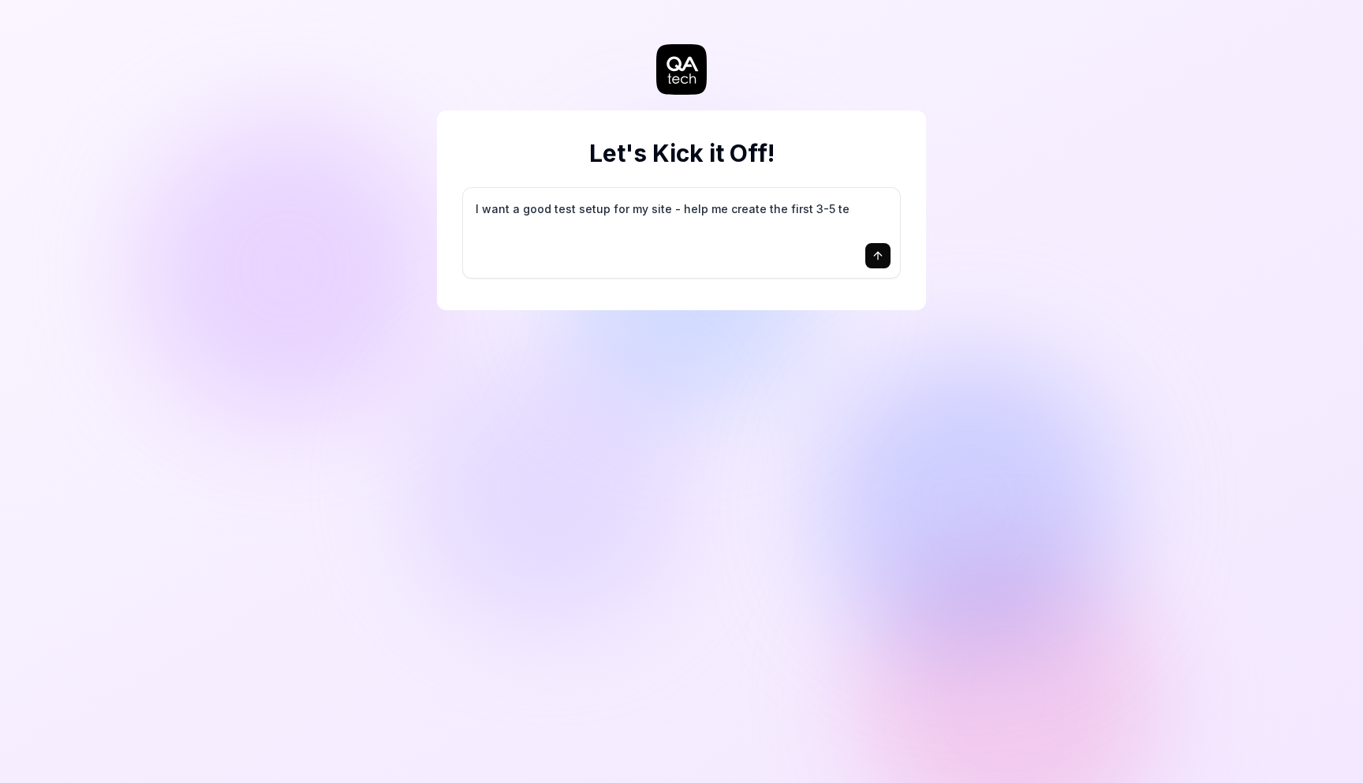
type textarea "*"
type textarea "I want a good test setup for my site - help me create the first 3-5 tes"
type textarea "*"
type textarea "I want a good test setup for my site - help me create the first 3-5 test"
type textarea "*"
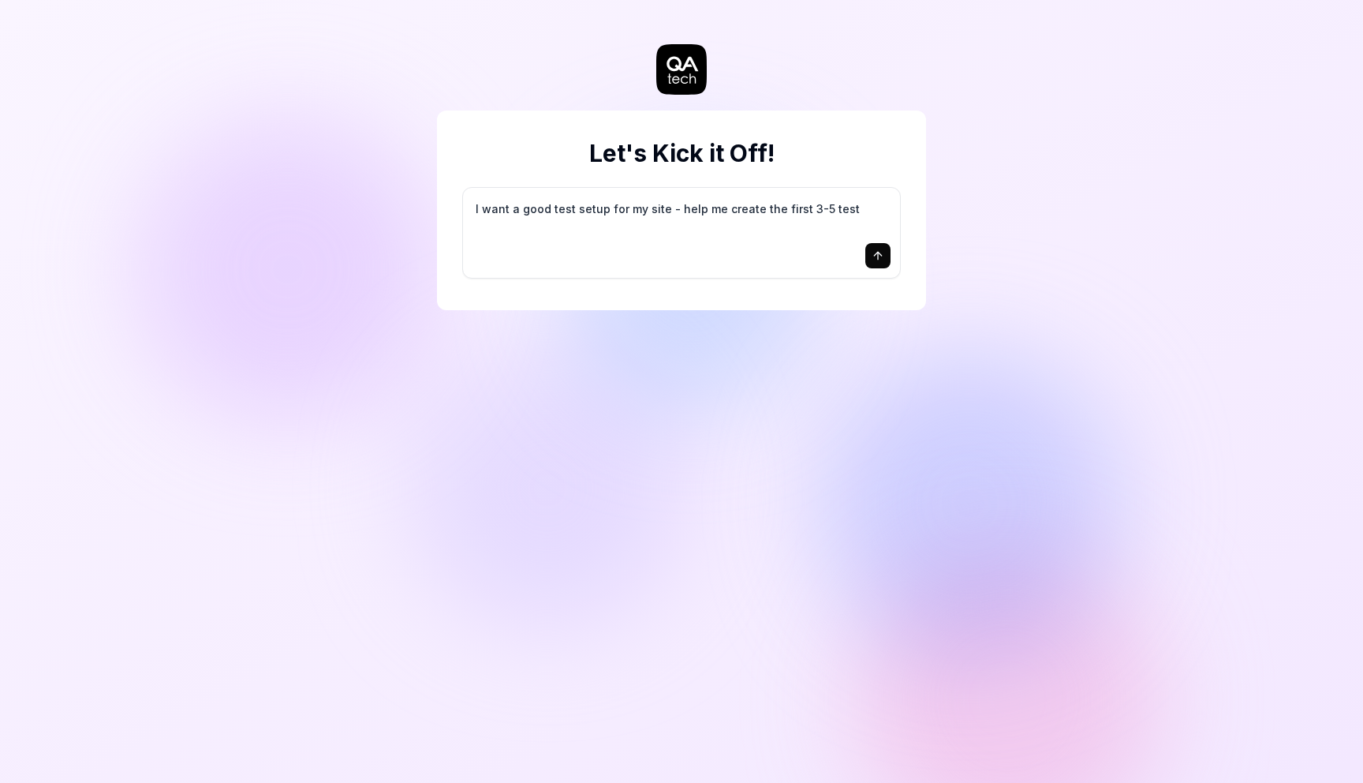
type textarea "I want a good test setup for my site - help me create the first 3-5 test"
type textarea "*"
type textarea "I want a good test setup for my site - help me create the first 3-5 test c"
type textarea "*"
type textarea "I want a good test setup for my site - help me create the first 3-5 test ca"
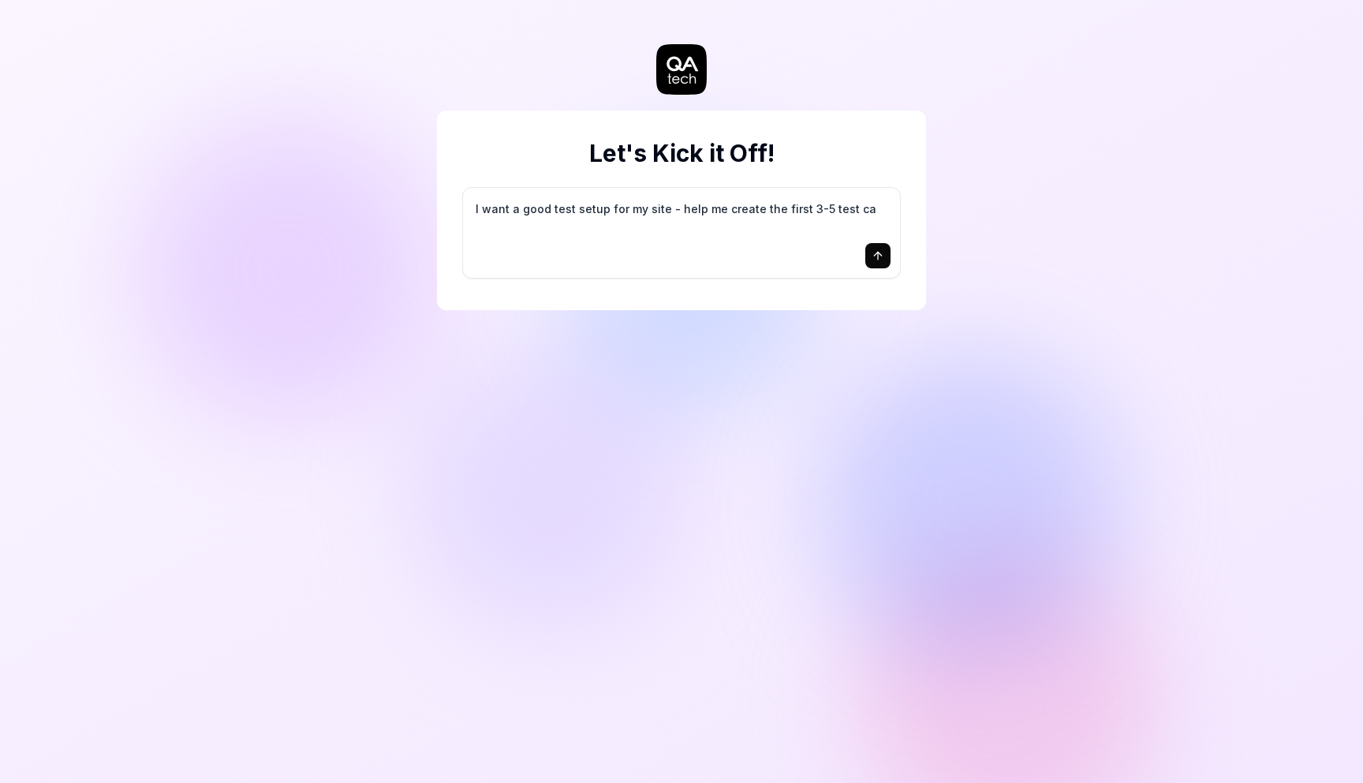
type textarea "*"
type textarea "I want a good test setup for my site - help me create the first 3-5 test cas"
type textarea "*"
type textarea "I want a good test setup for my site - help me create the first 3-5 test case"
type textarea "*"
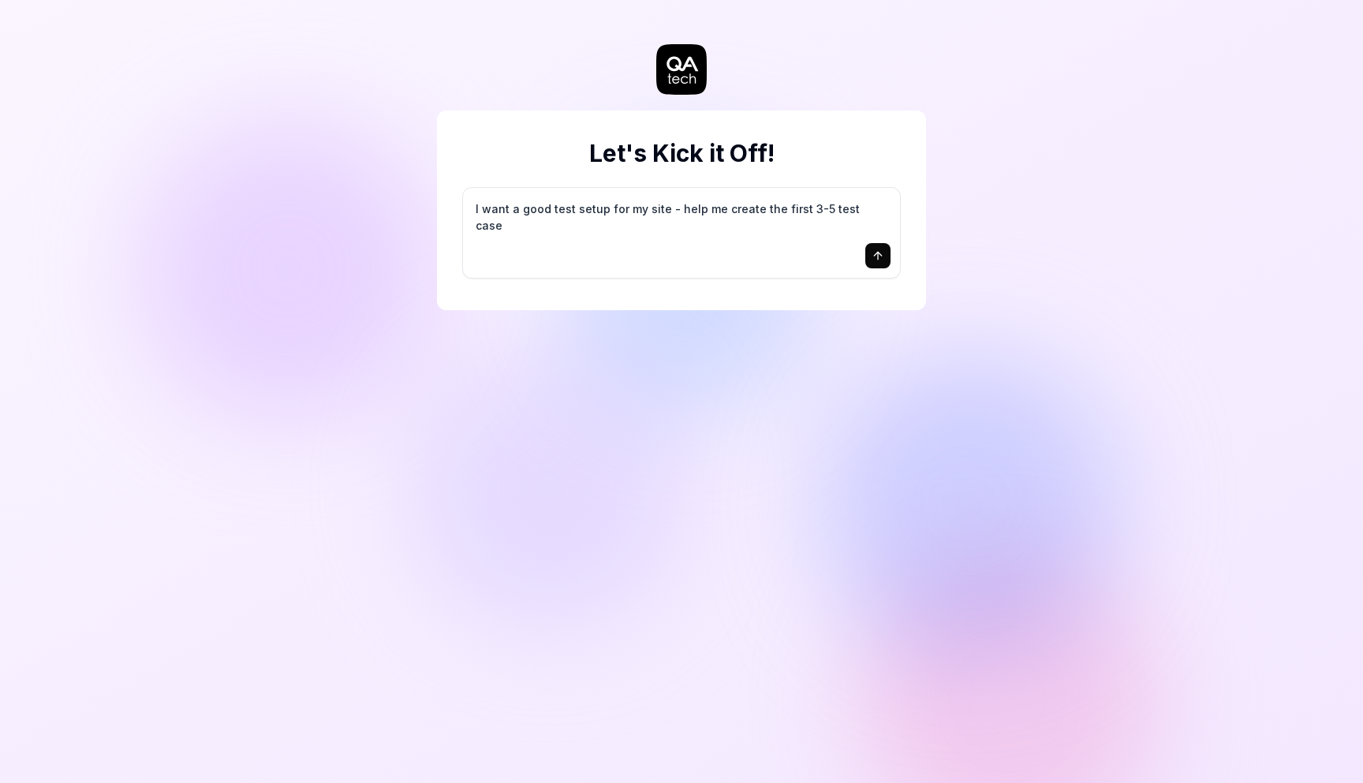
type textarea "I want a good test setup for my site - help me create the first 3-5 test cases"
click at [656, 211] on textarea "I want a good test setup for my site - help me create the first 3-5 test cases" at bounding box center [682, 216] width 418 height 39
click at [880, 256] on icon "submit" at bounding box center [878, 255] width 13 height 13
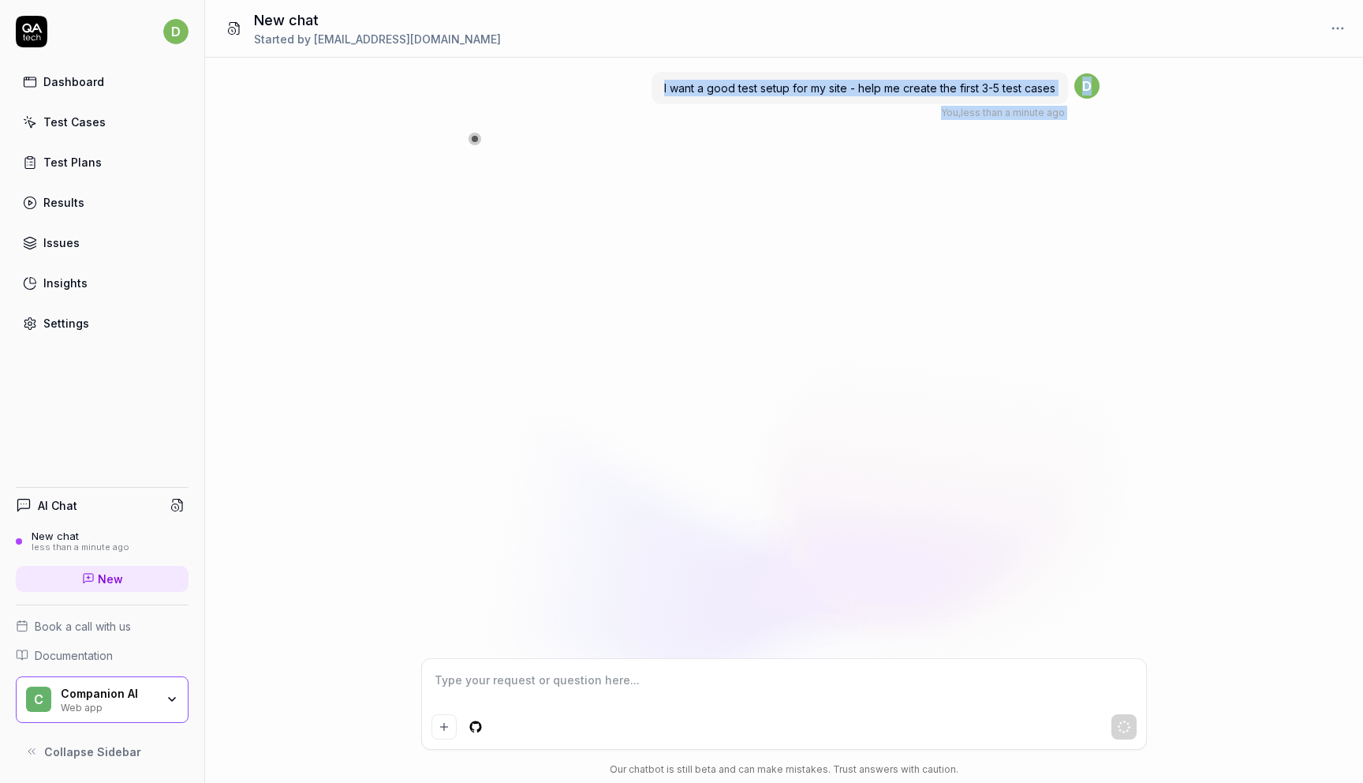
drag, startPoint x: 850, startPoint y: 440, endPoint x: 1362, endPoint y: -99, distance: 743.8
click at [1362, 0] on html "d Dashboard Test Cases Test Plans Results Issues Insights Settings AI Chat New …" at bounding box center [681, 391] width 1363 height 783
click at [728, 387] on div "I want a good test setup for my site - help me create the first 3-5 test cases …" at bounding box center [784, 358] width 1158 height 600
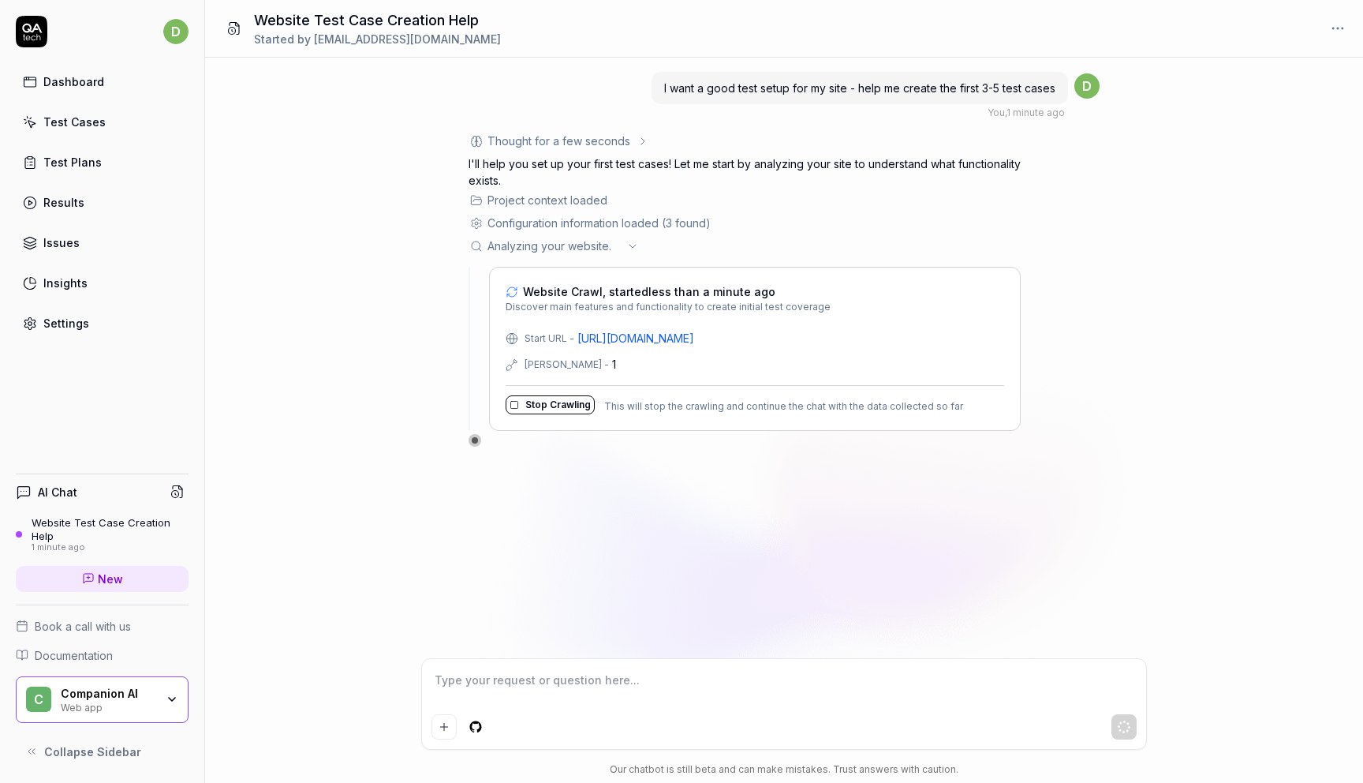
click at [646, 218] on div "Configuration information loaded (3 found)" at bounding box center [599, 223] width 223 height 17
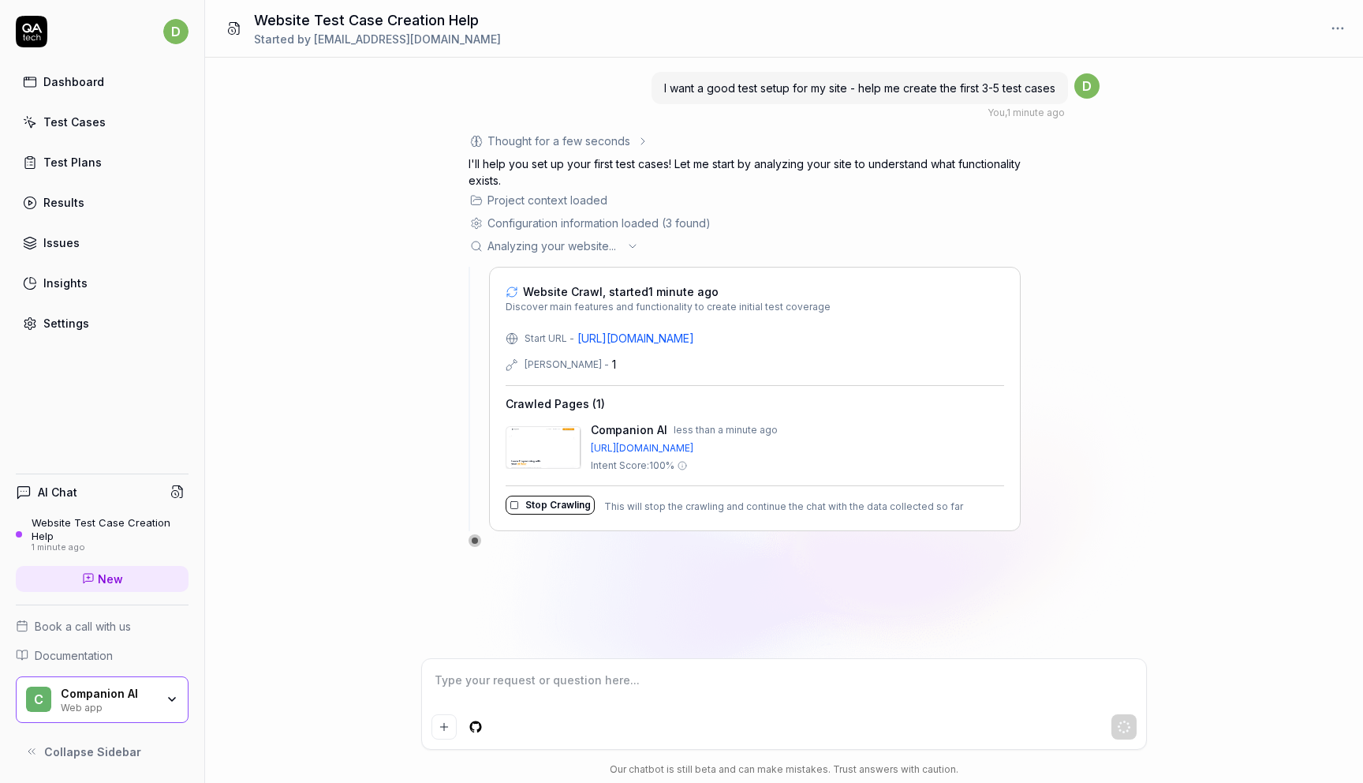
click at [1070, 454] on div "Thought for a few seconds I'll help you set up your first test cases! Let me st…" at bounding box center [784, 340] width 631 height 414
click at [1048, 555] on div "I want a good test setup for my site - help me create the first 3-5 test cases …" at bounding box center [784, 358] width 1158 height 600
click at [754, 540] on div "Thought for a few seconds I'll help you set up your first test cases! Let me st…" at bounding box center [745, 340] width 552 height 414
type textarea "*"
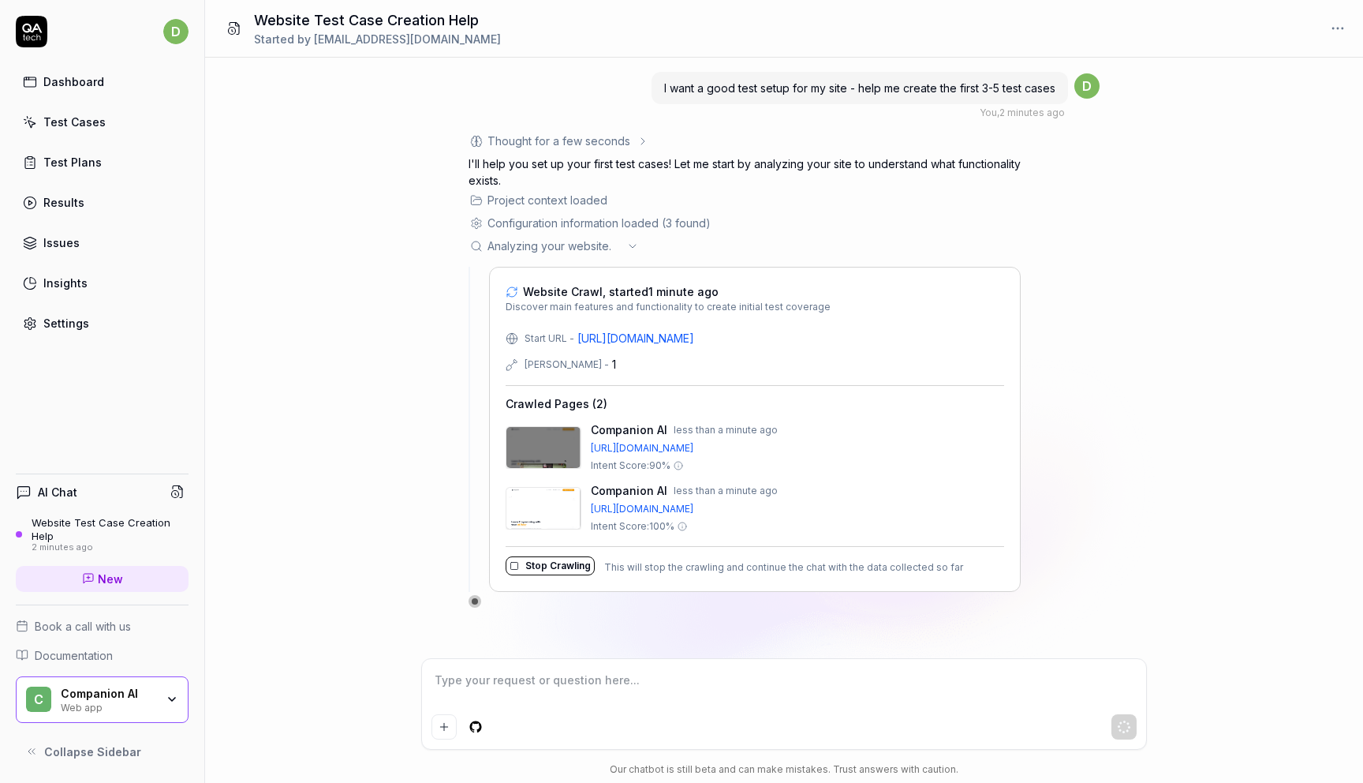
click at [1345, 28] on html "d Dashboard Test Cases Test Plans Results Issues Insights Settings AI Chat Webs…" at bounding box center [681, 391] width 1363 height 783
click at [1164, 29] on html "d Dashboard Test Cases Test Plans Results Issues Insights Settings AI Chat Webs…" at bounding box center [681, 391] width 1363 height 783
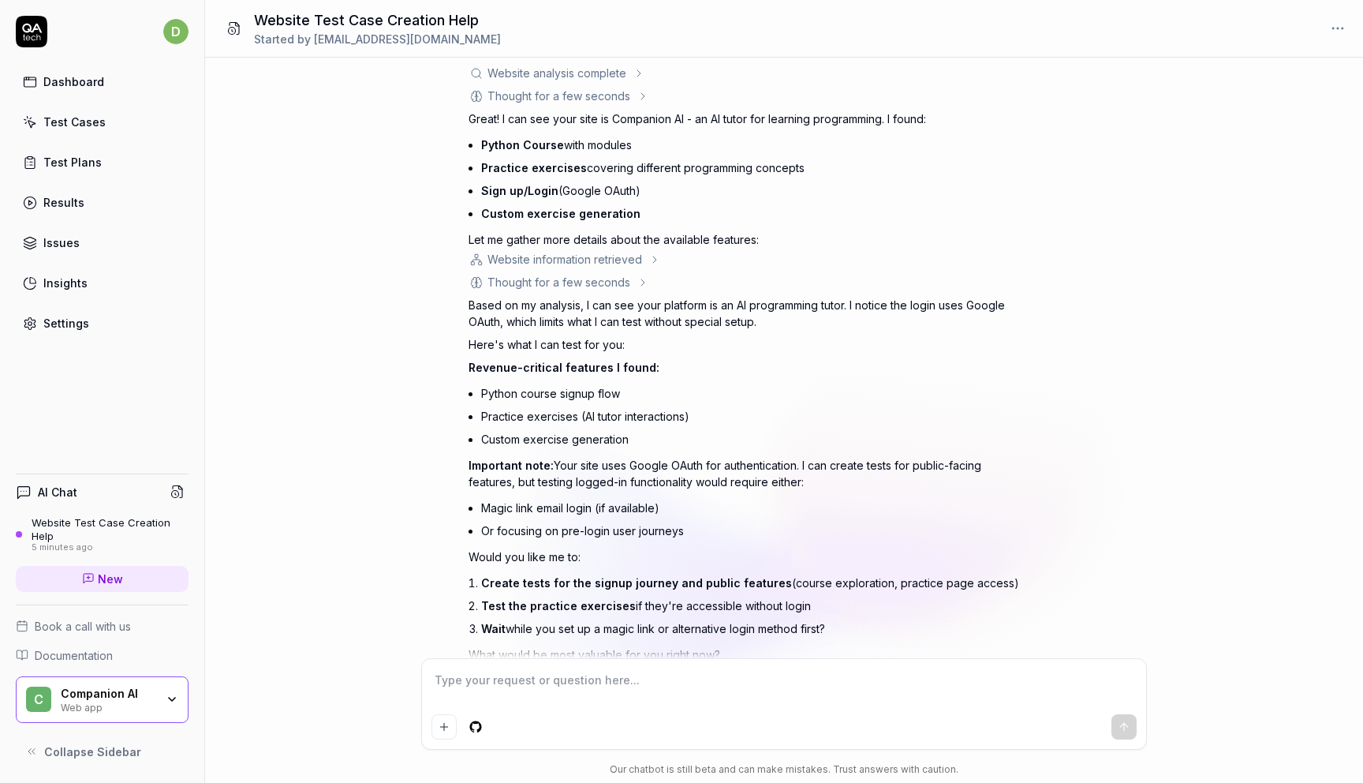
scroll to position [215, 0]
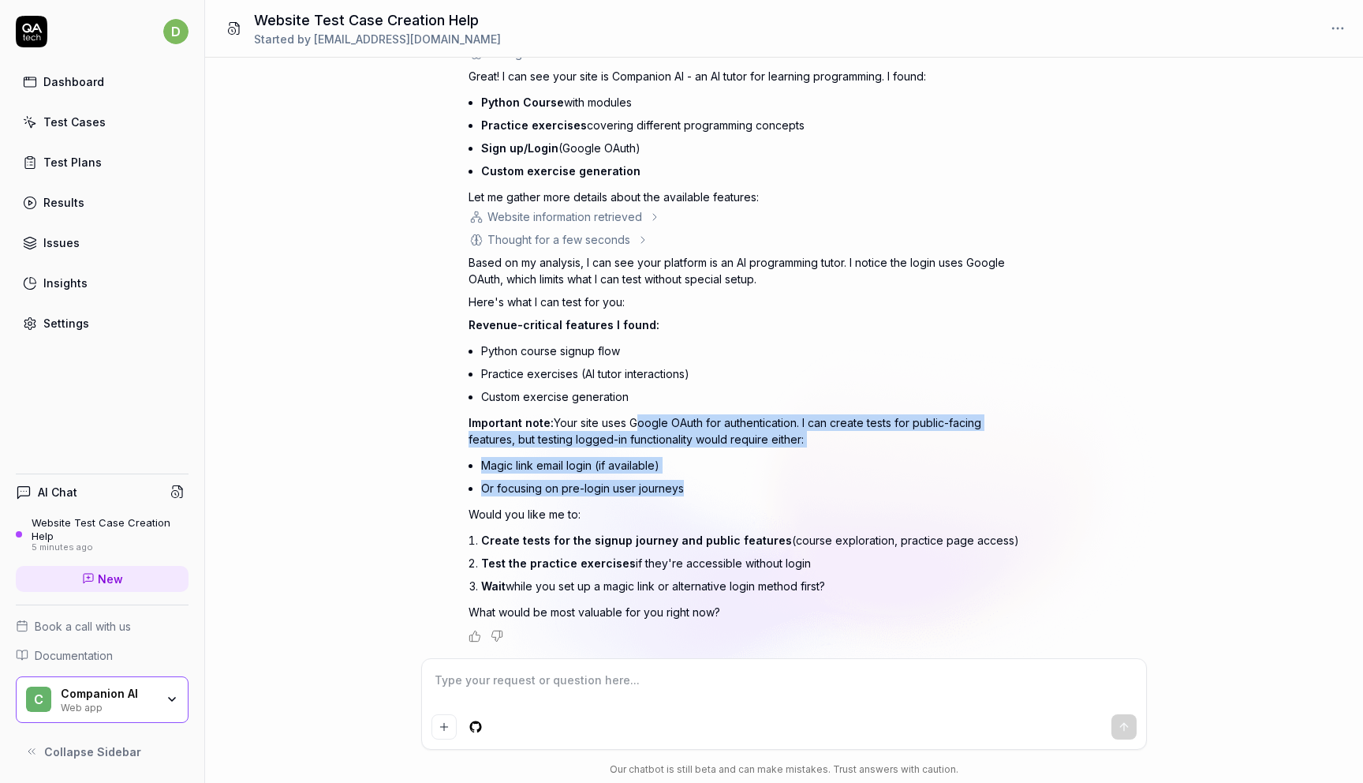
drag, startPoint x: 687, startPoint y: 488, endPoint x: 634, endPoint y: 417, distance: 89.1
click at [634, 417] on div "Based on my analysis, I can see your platform is an AI programming tutor. I not…" at bounding box center [745, 437] width 552 height 366
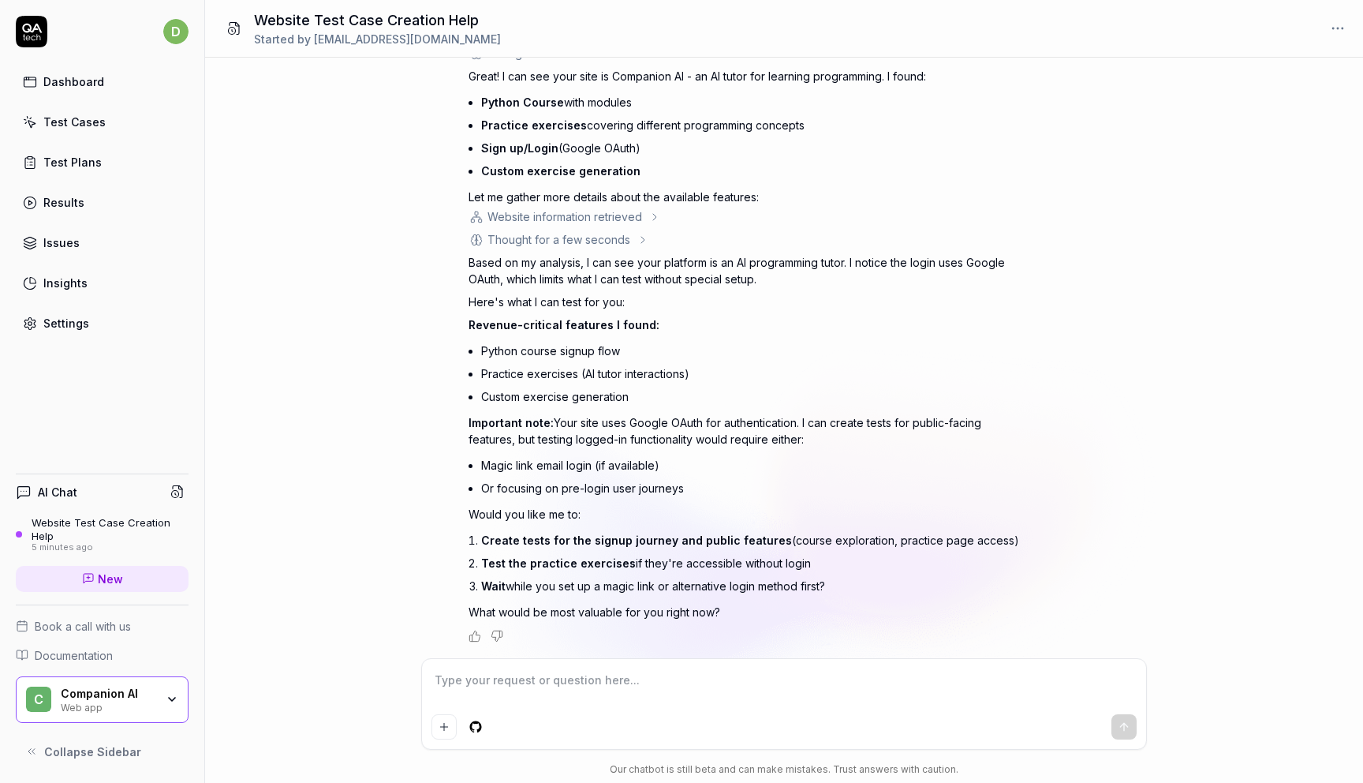
click at [676, 696] on textarea at bounding box center [784, 687] width 705 height 39
type textarea "*"
type textarea "y"
type textarea "*"
type textarea "ye"
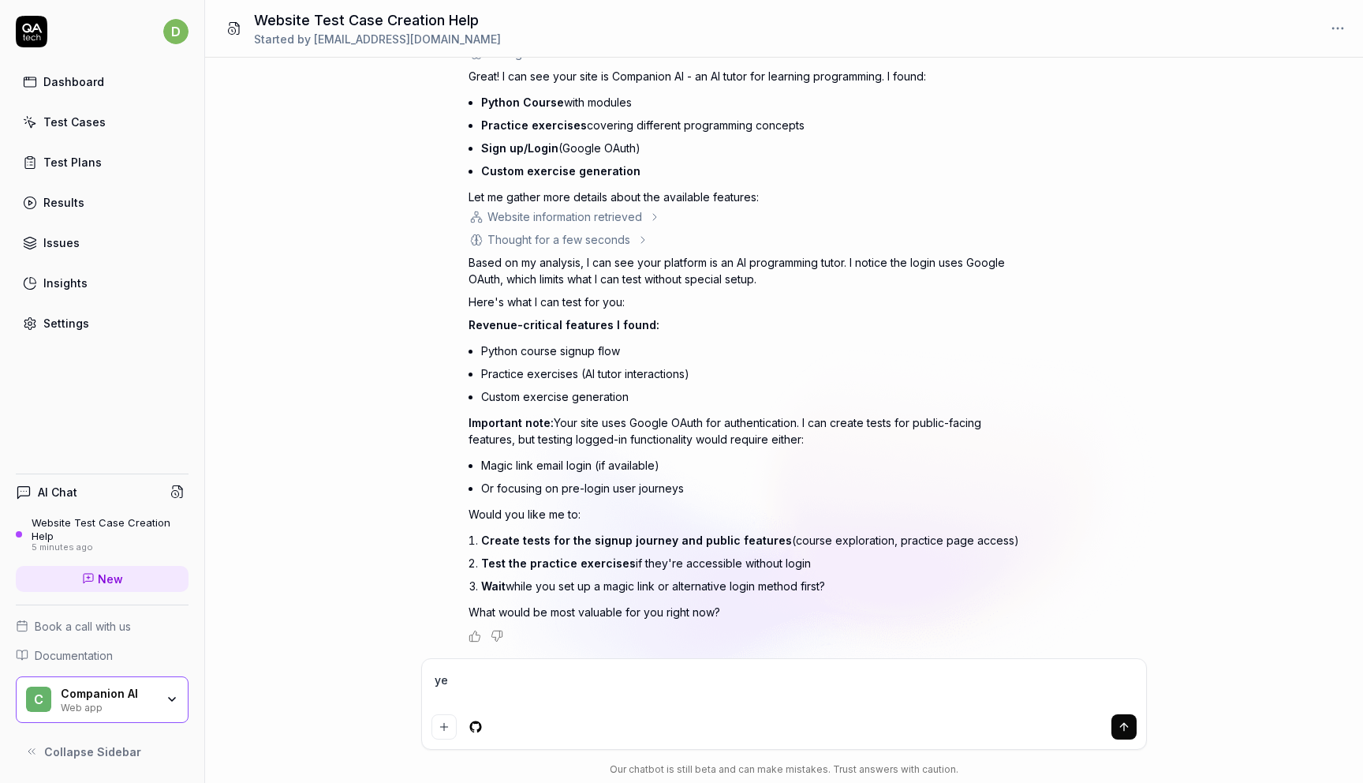
type textarea "*"
type textarea "yea"
type textarea "*"
type textarea "yeah"
type textarea "*"
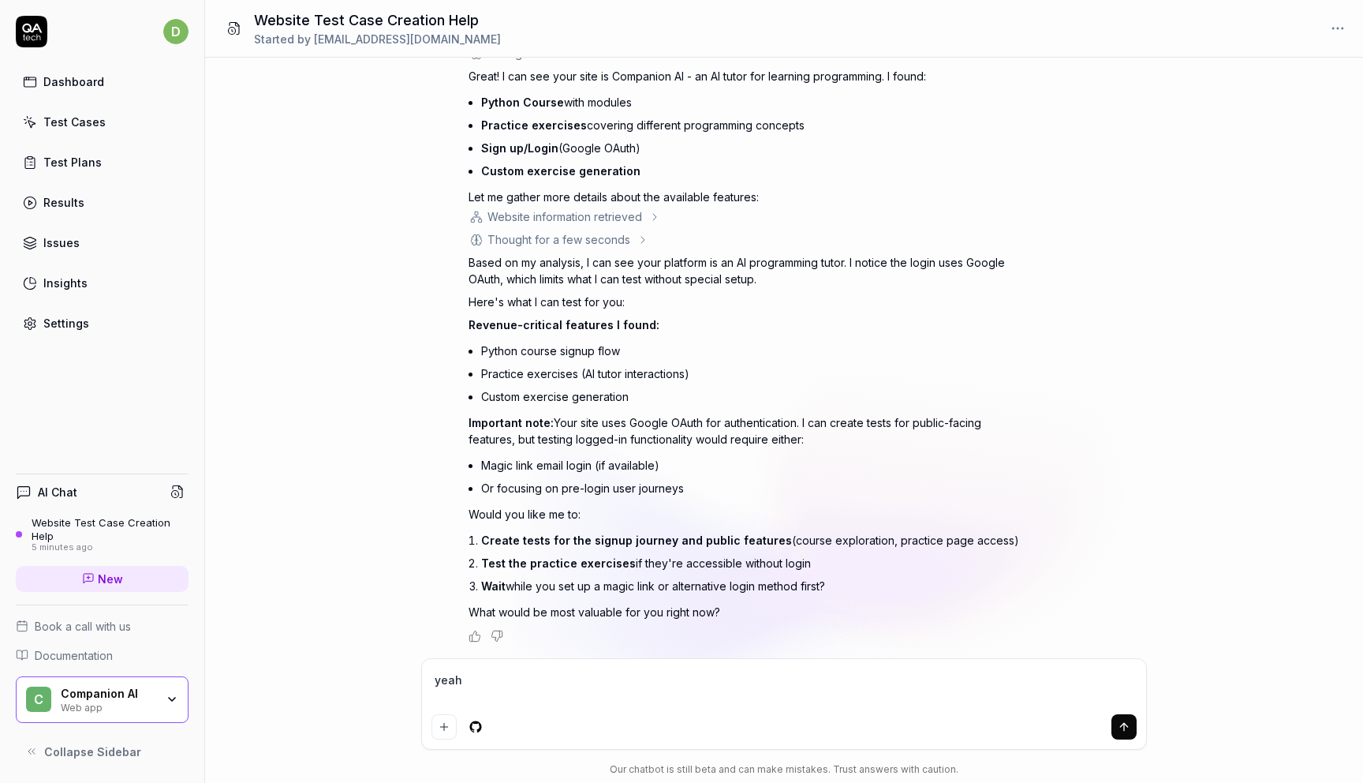
type textarea "yeah"
type textarea "*"
type textarea "yeah d"
type textarea "*"
type textarea "yeah do"
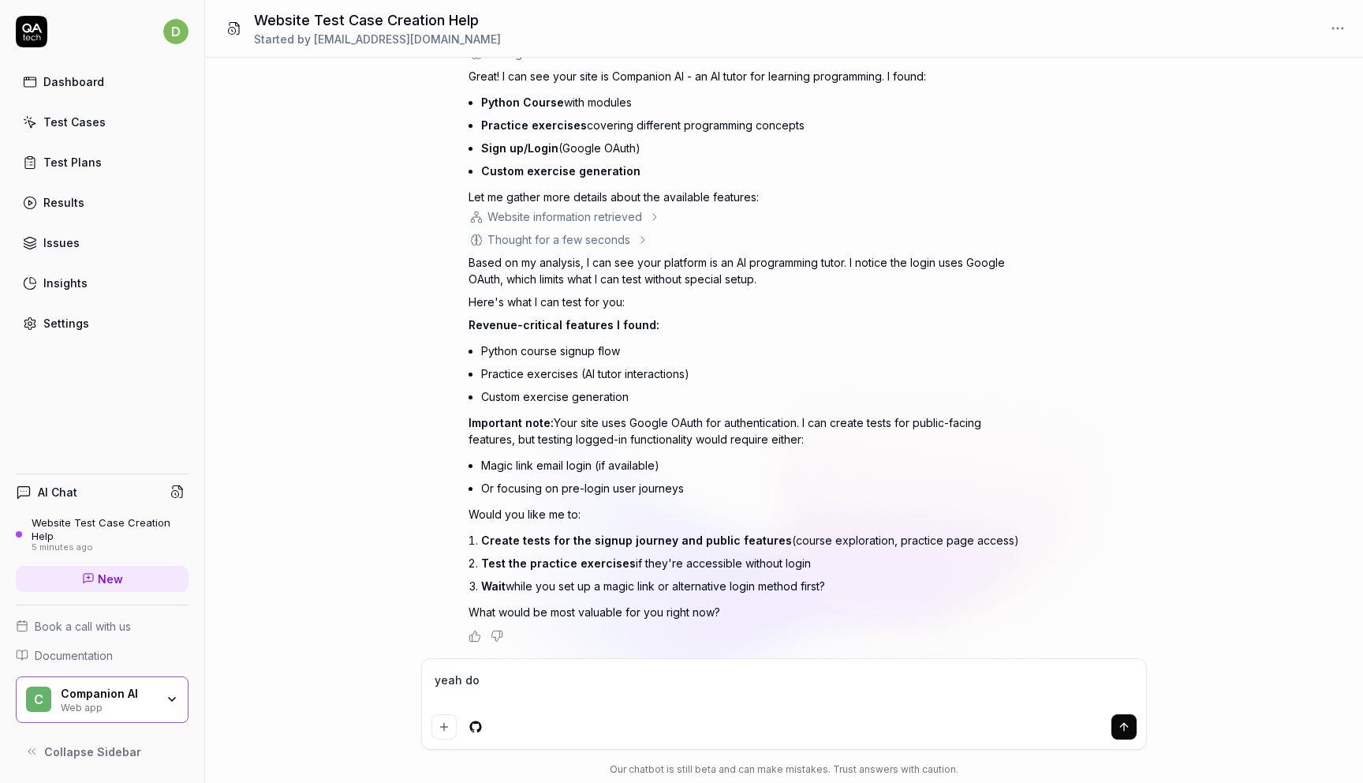
type textarea "*"
type textarea "yeah do"
type textarea "*"
type textarea "yeah do 1"
type textarea "*"
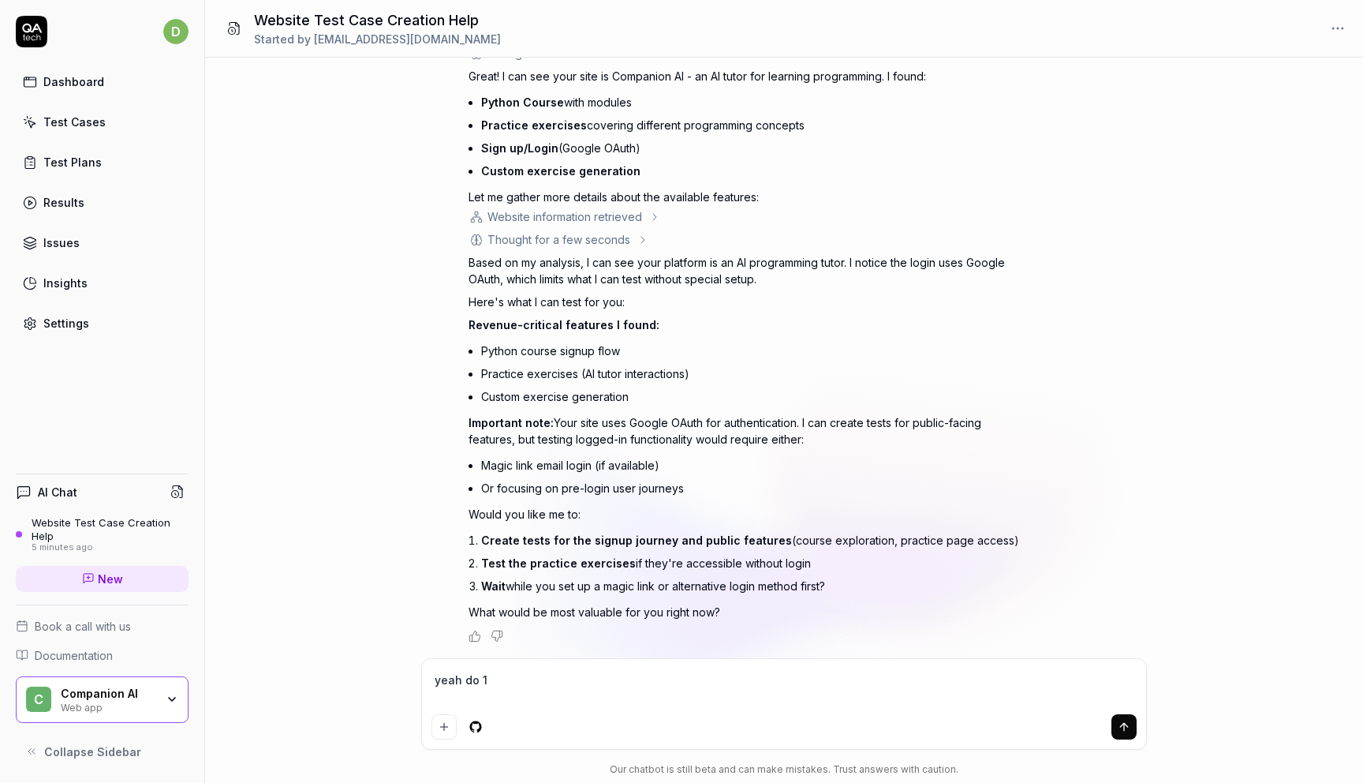
type textarea "yeah do 1"
type textarea "*"
type textarea "yeah do 1 a"
type textarea "*"
type textarea "yeah do 1 an"
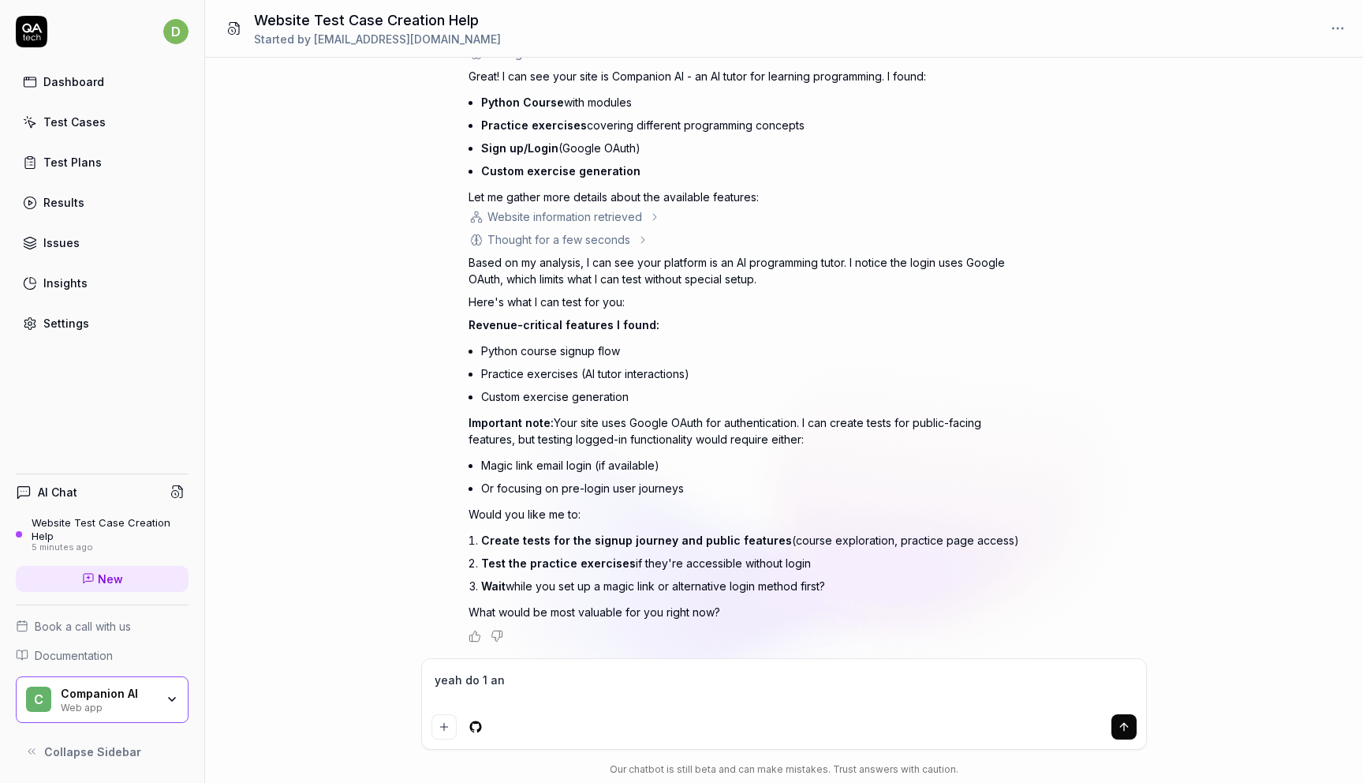
type textarea "*"
type textarea "yeah do 1 and"
type textarea "*"
type textarea "yeah do 1 and"
type textarea "*"
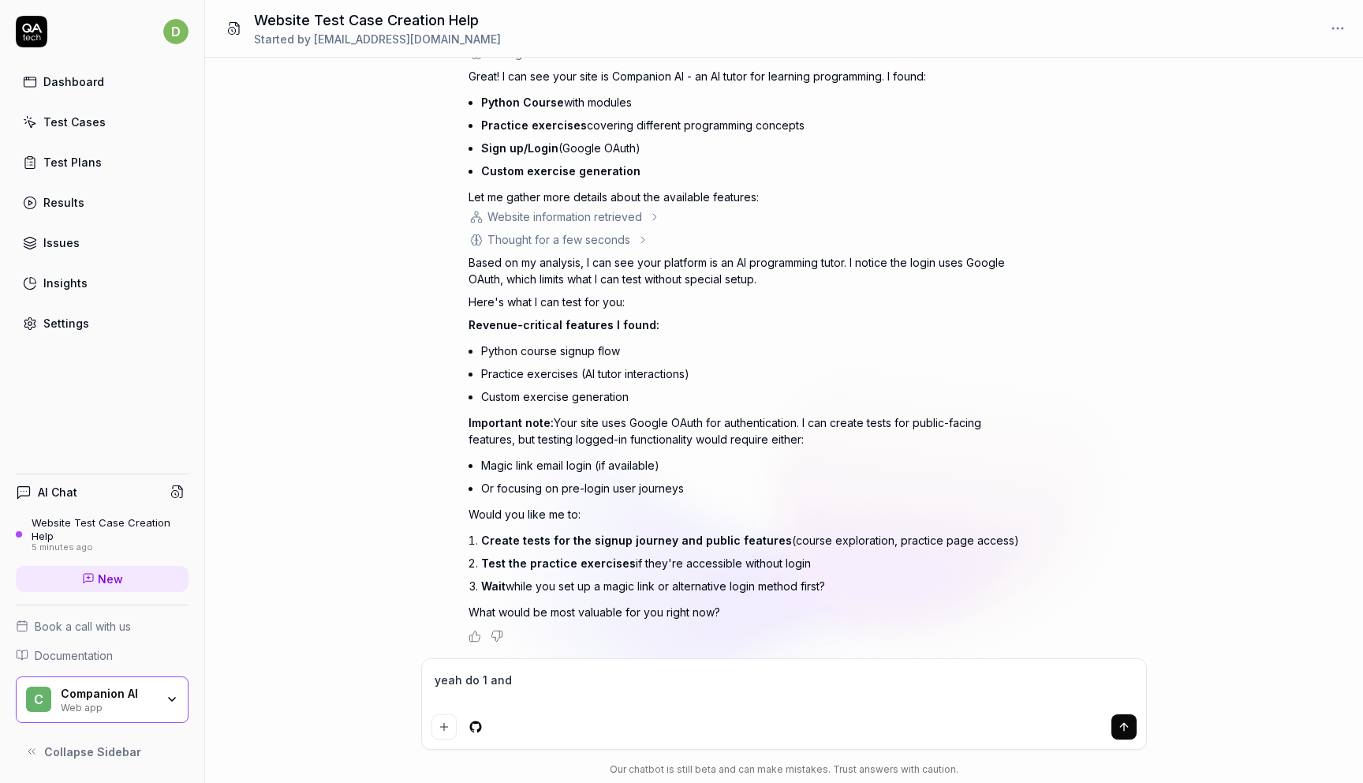
type textarea "yeah do 1 and 2"
type textarea "*"
type textarea "yeah do 1 and 2"
type textarea "*"
type textarea "yeah do 1 and 2 a"
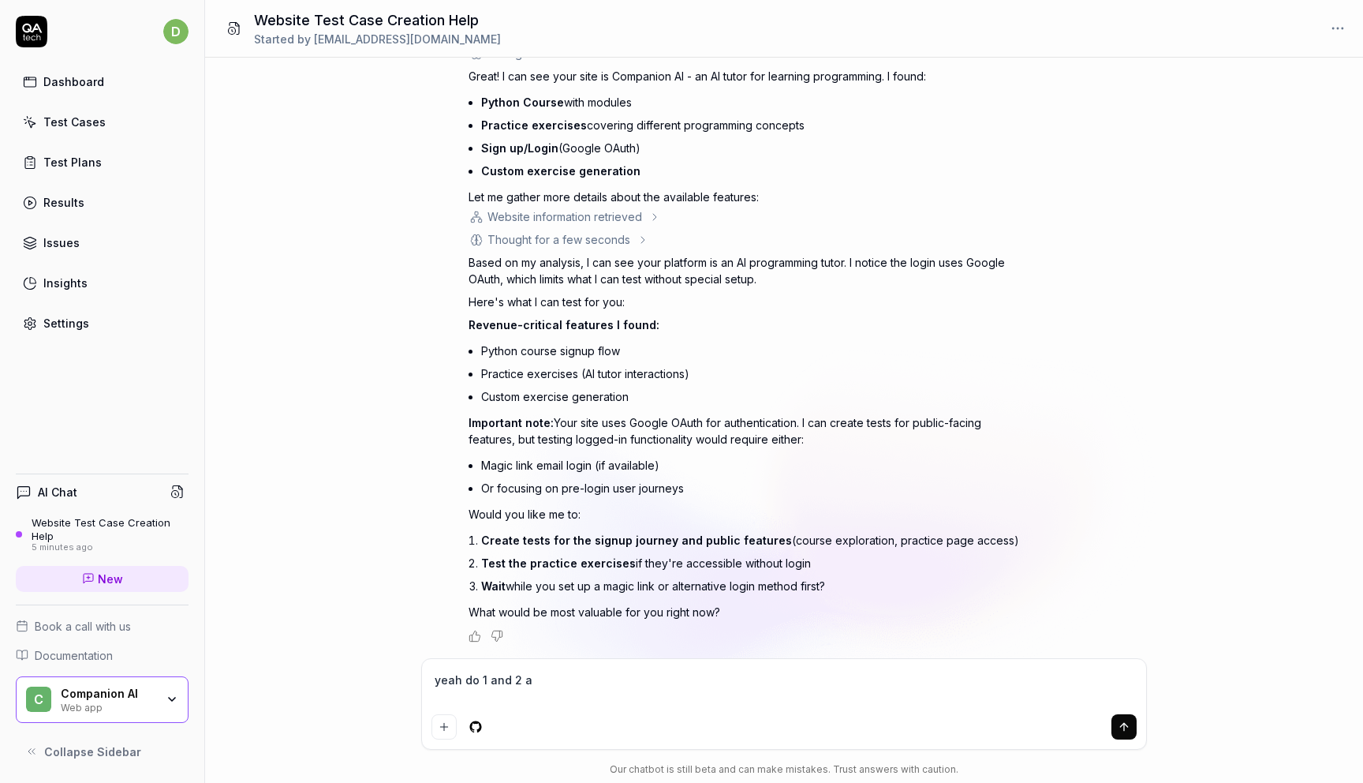
type textarea "*"
type textarea "yeah do 1 and 2 an"
type textarea "*"
type textarea "yeah do 1 and 2 and"
type textarea "*"
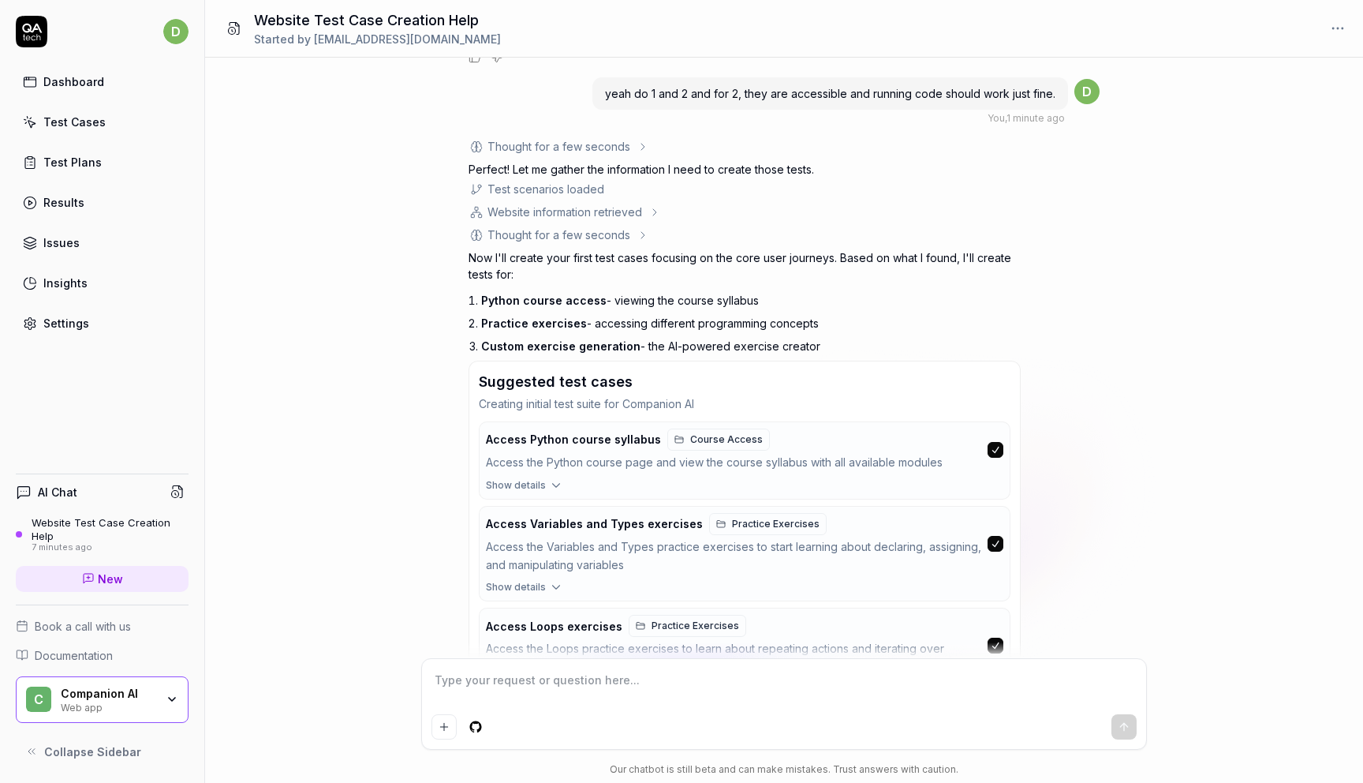
scroll to position [1109, 0]
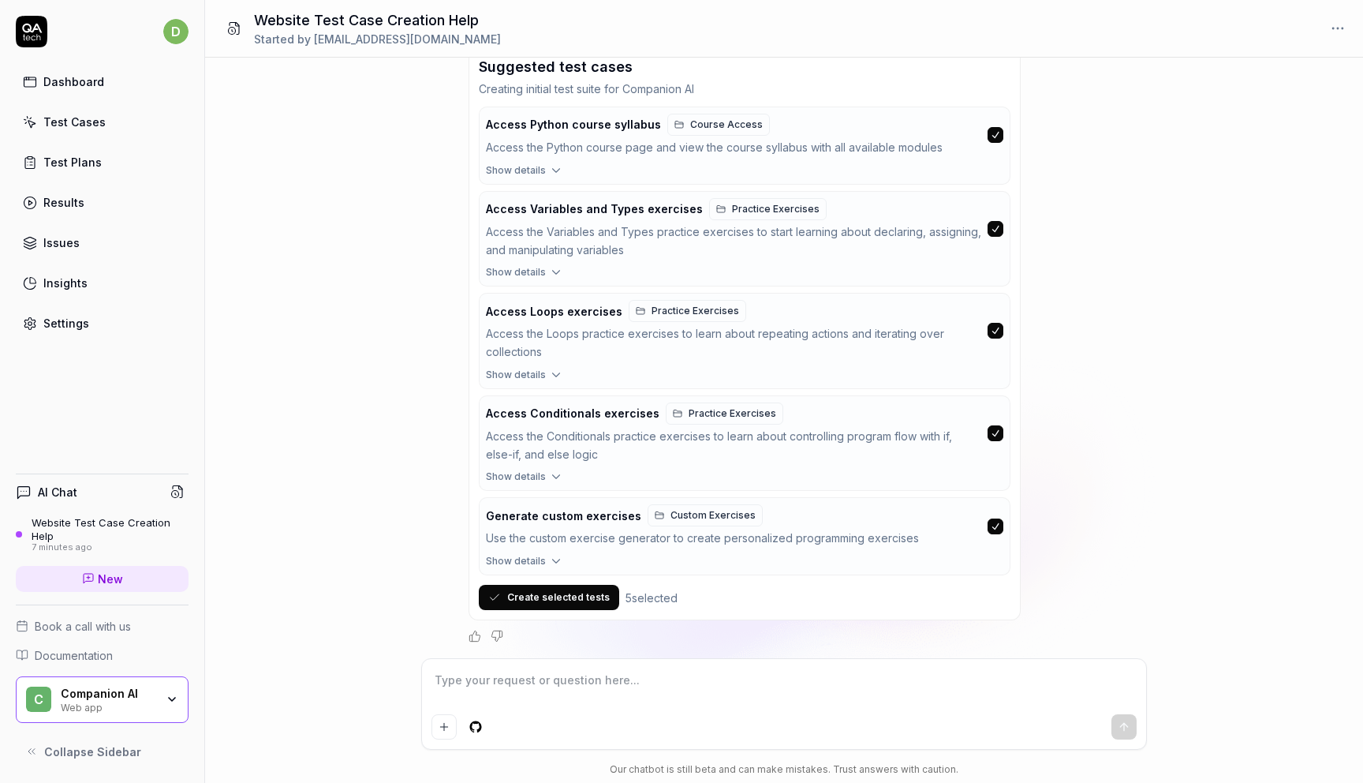
click at [536, 592] on button "Create selected tests" at bounding box center [549, 597] width 140 height 25
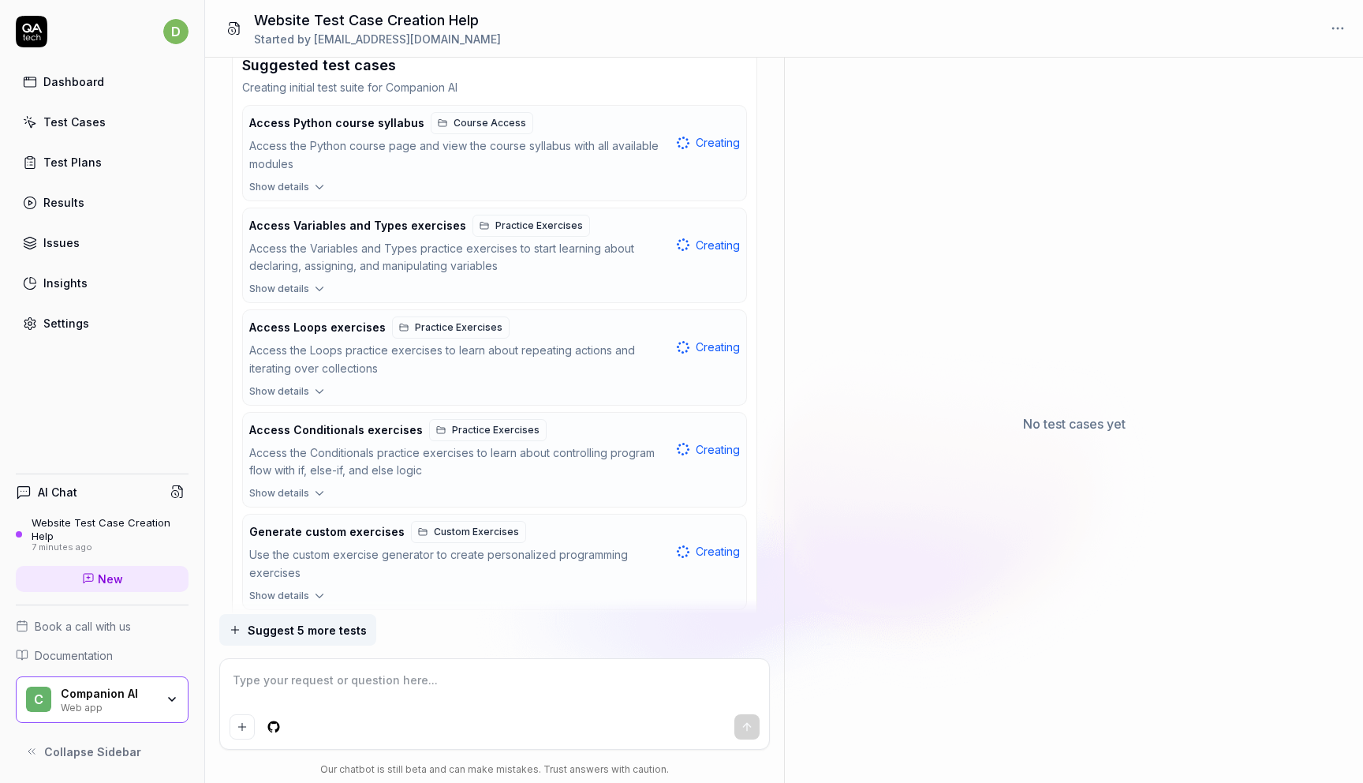
scroll to position [1205, 0]
